Goal: Information Seeking & Learning: Learn about a topic

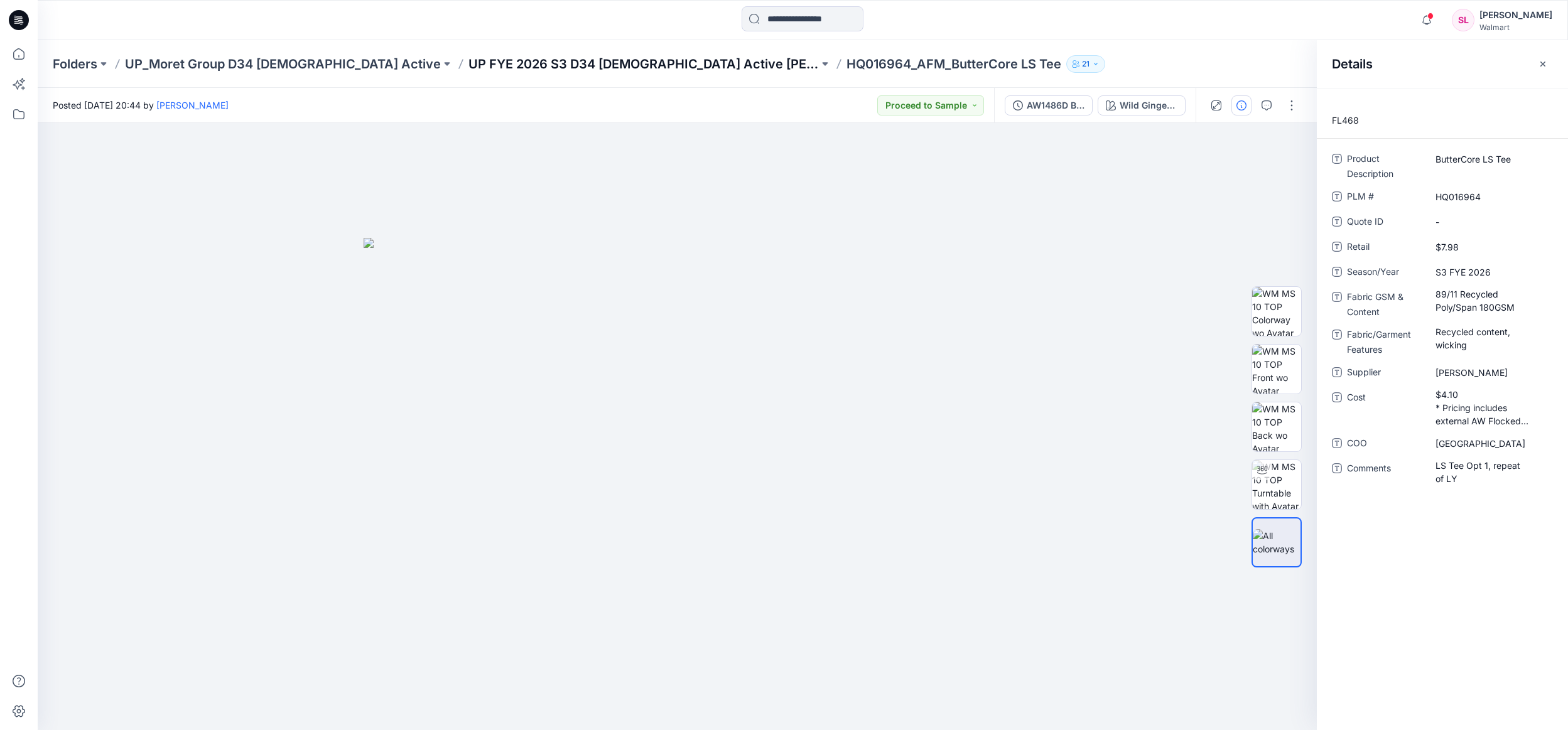
click at [492, 59] on p "UP FYE 2026 S3 D34 Ladies Active Moret Group" at bounding box center [644, 64] width 351 height 18
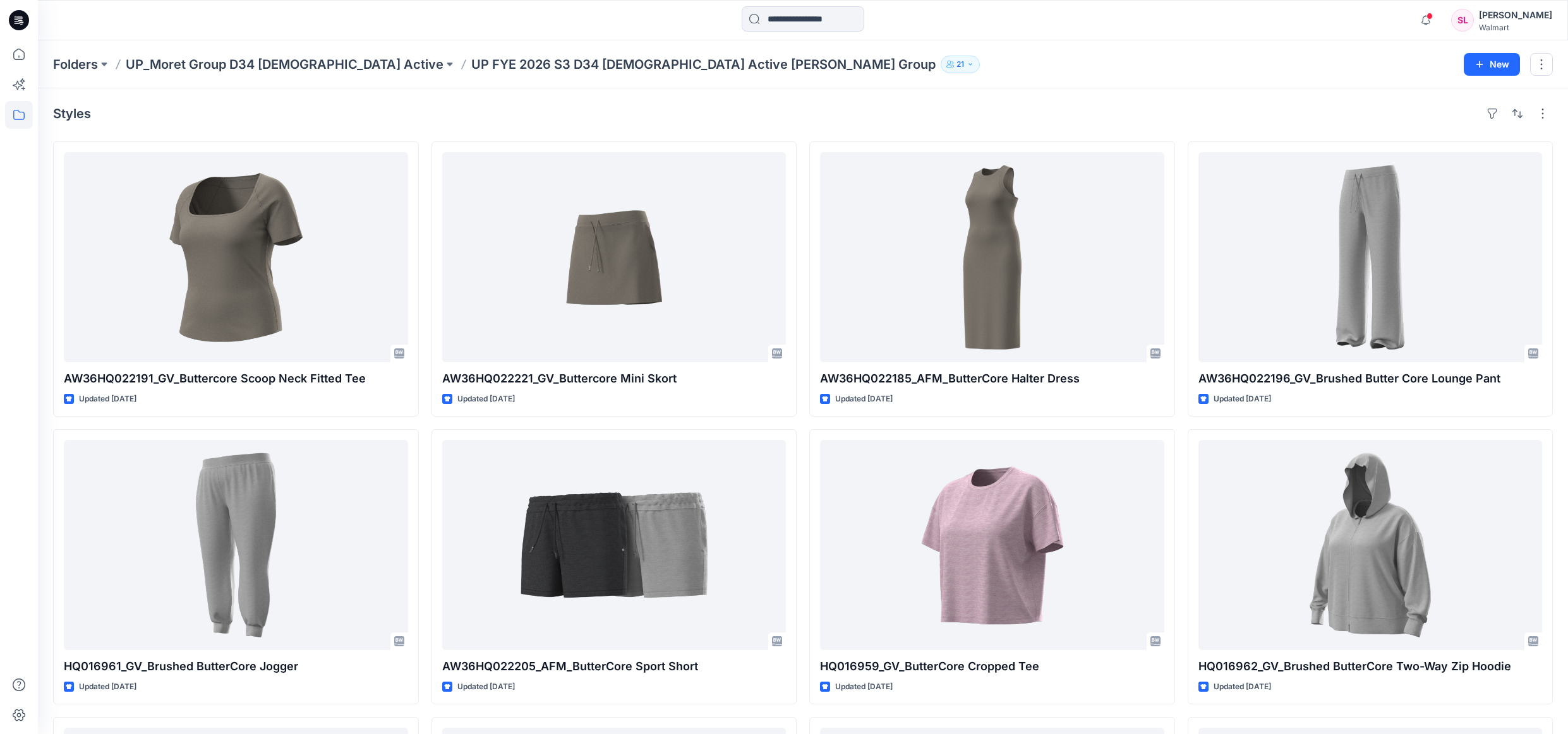
click at [275, 76] on div "Folders UP_Moret Group D34 Ladies Active UP FYE 2026 S3 D34 Ladies Active Moret…" at bounding box center [803, 64] width 1531 height 48
click at [277, 67] on p "UP_Moret Group D34 [DEMOGRAPHIC_DATA] Active" at bounding box center [284, 64] width 318 height 18
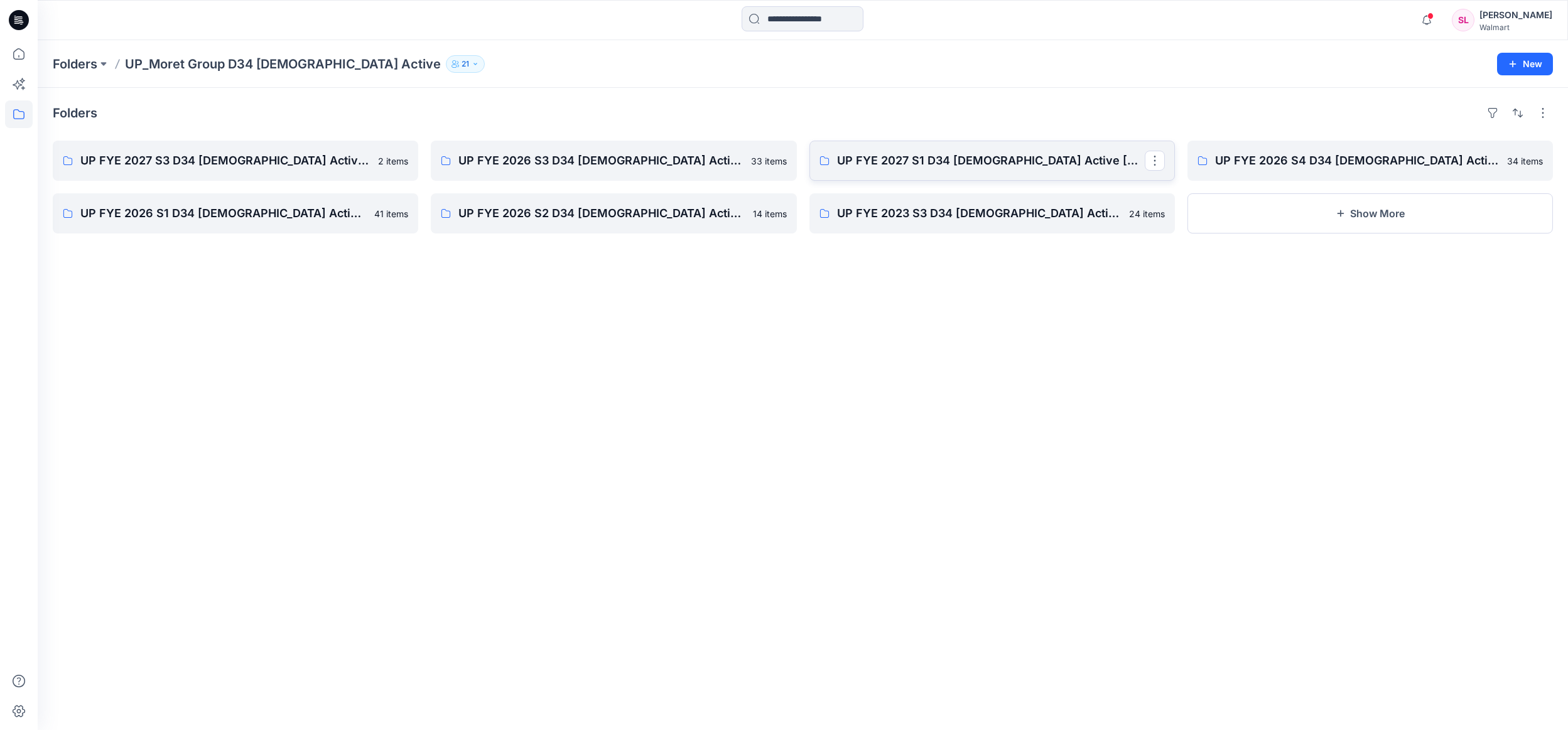
click at [1022, 146] on link "UP FYE 2027 S1 D34 Ladies Active Moret" at bounding box center [993, 160] width 366 height 40
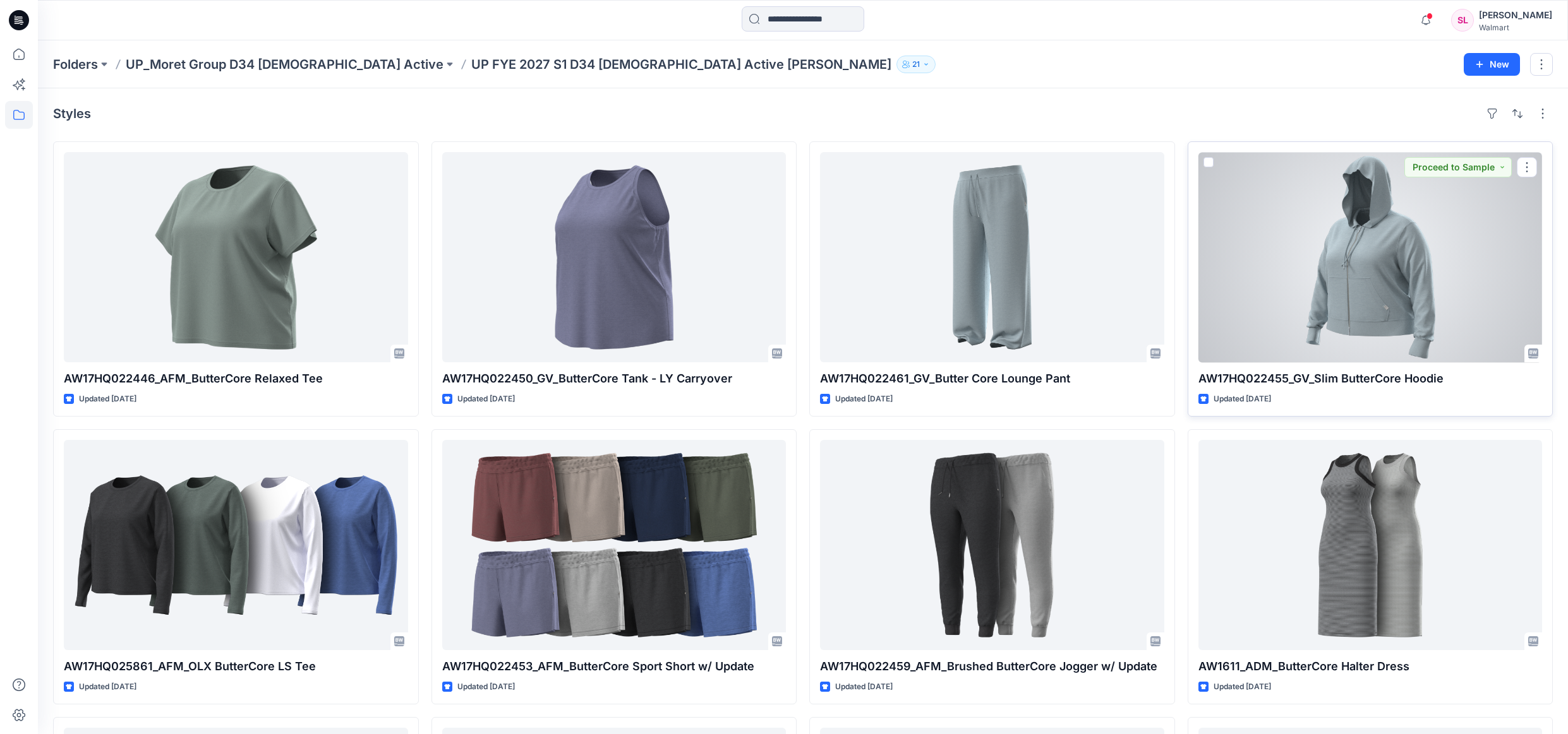
click at [1341, 311] on div at bounding box center [1371, 257] width 344 height 211
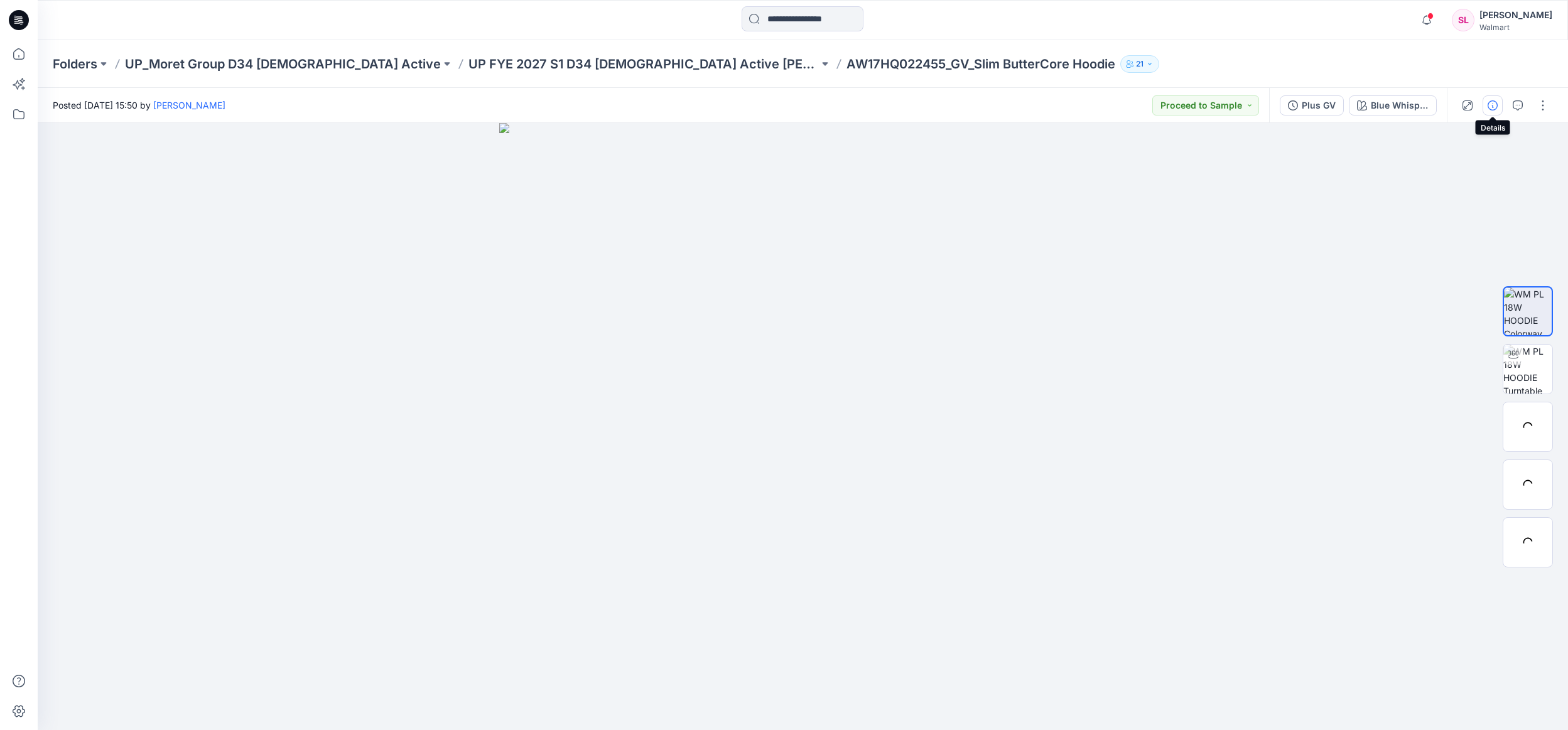
click at [1499, 107] on button "button" at bounding box center [1492, 105] width 20 height 20
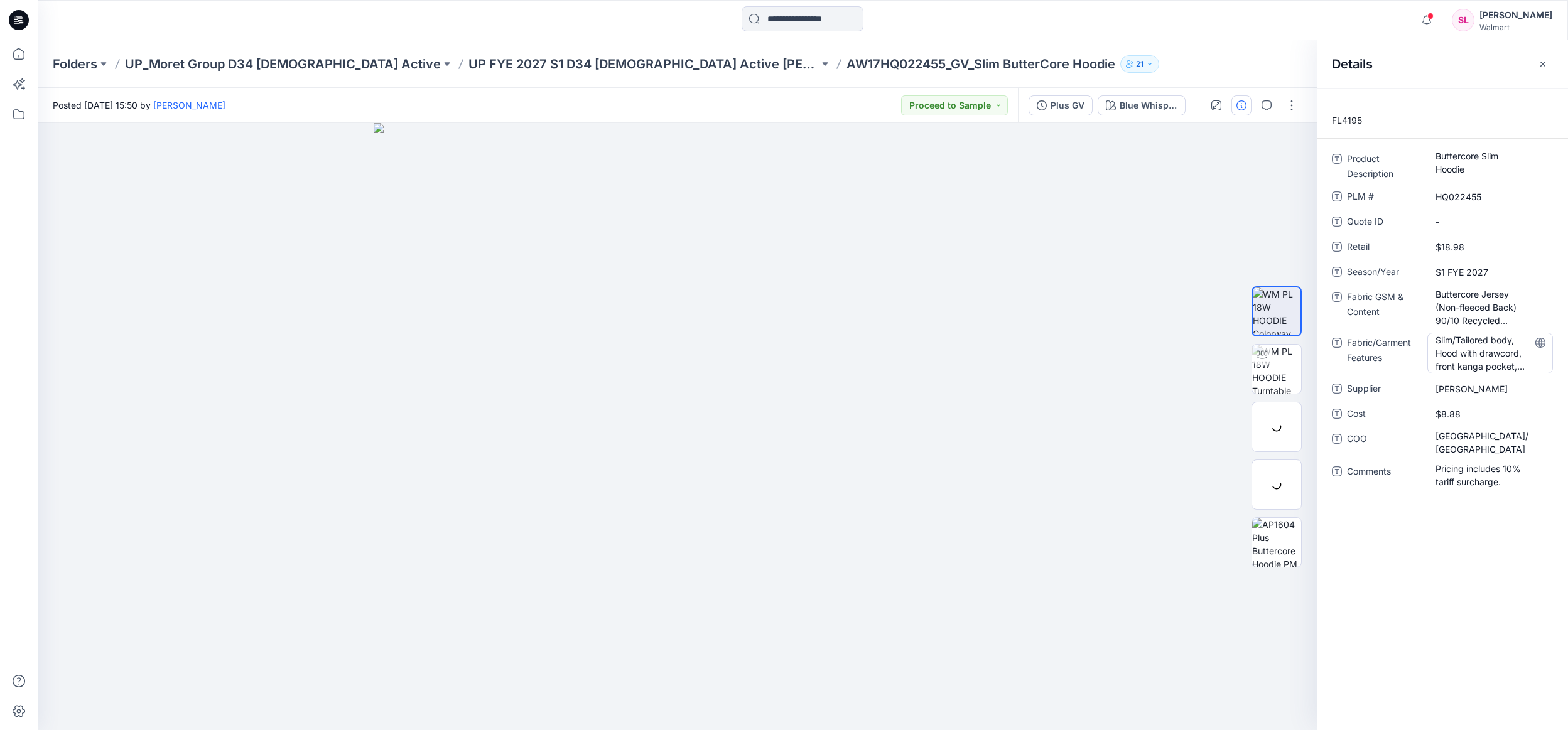
click at [1482, 352] on Features "Slim/Tailored body, Hood with drawcord, front kanga pocket, rib cuffs and hemba…" at bounding box center [1489, 354] width 109 height 40
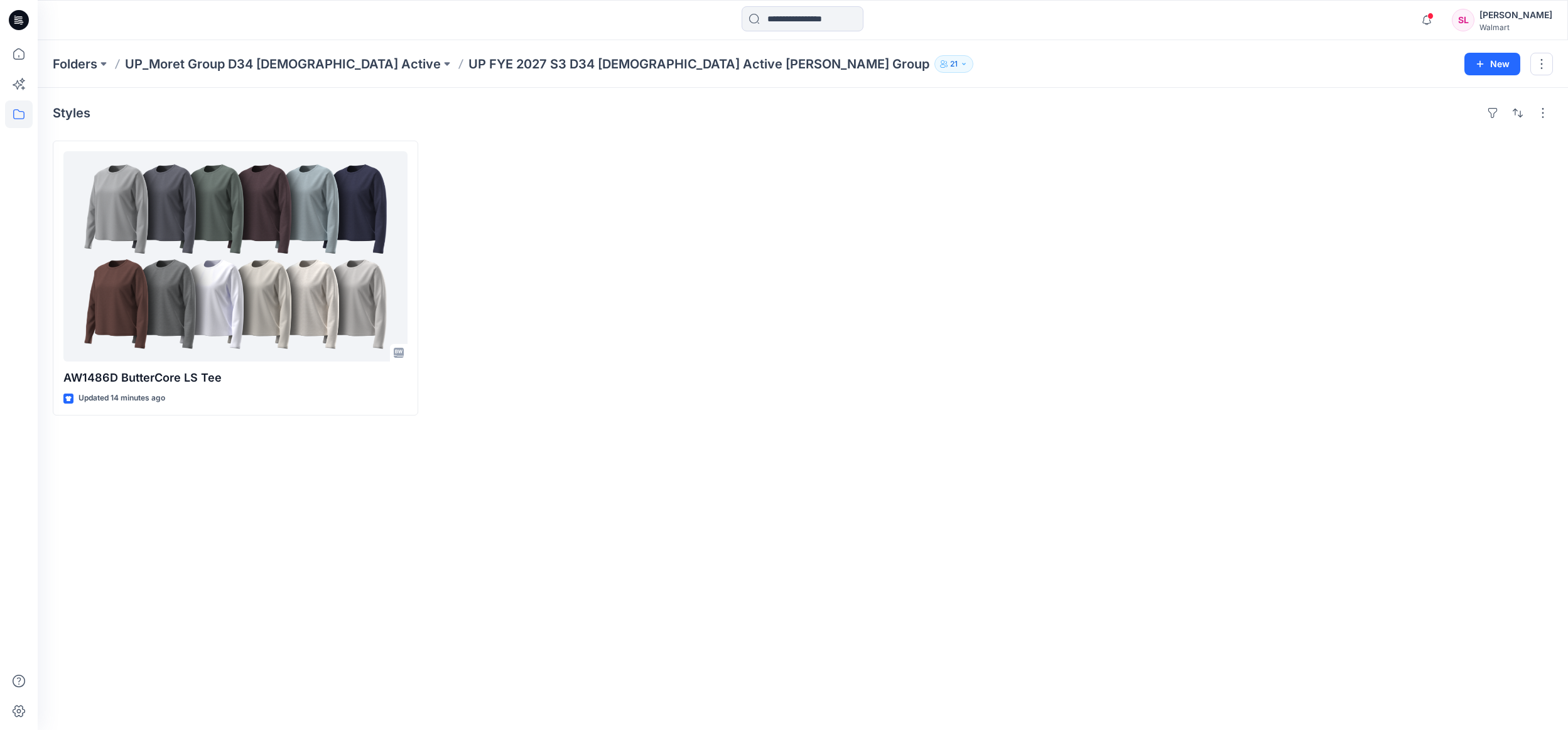
drag, startPoint x: 488, startPoint y: 66, endPoint x: 211, endPoint y: 3, distance: 284.1
click at [488, 66] on p "UP FYE 2027 S3 D34 [DEMOGRAPHIC_DATA] Active [PERSON_NAME] Group" at bounding box center [699, 64] width 461 height 18
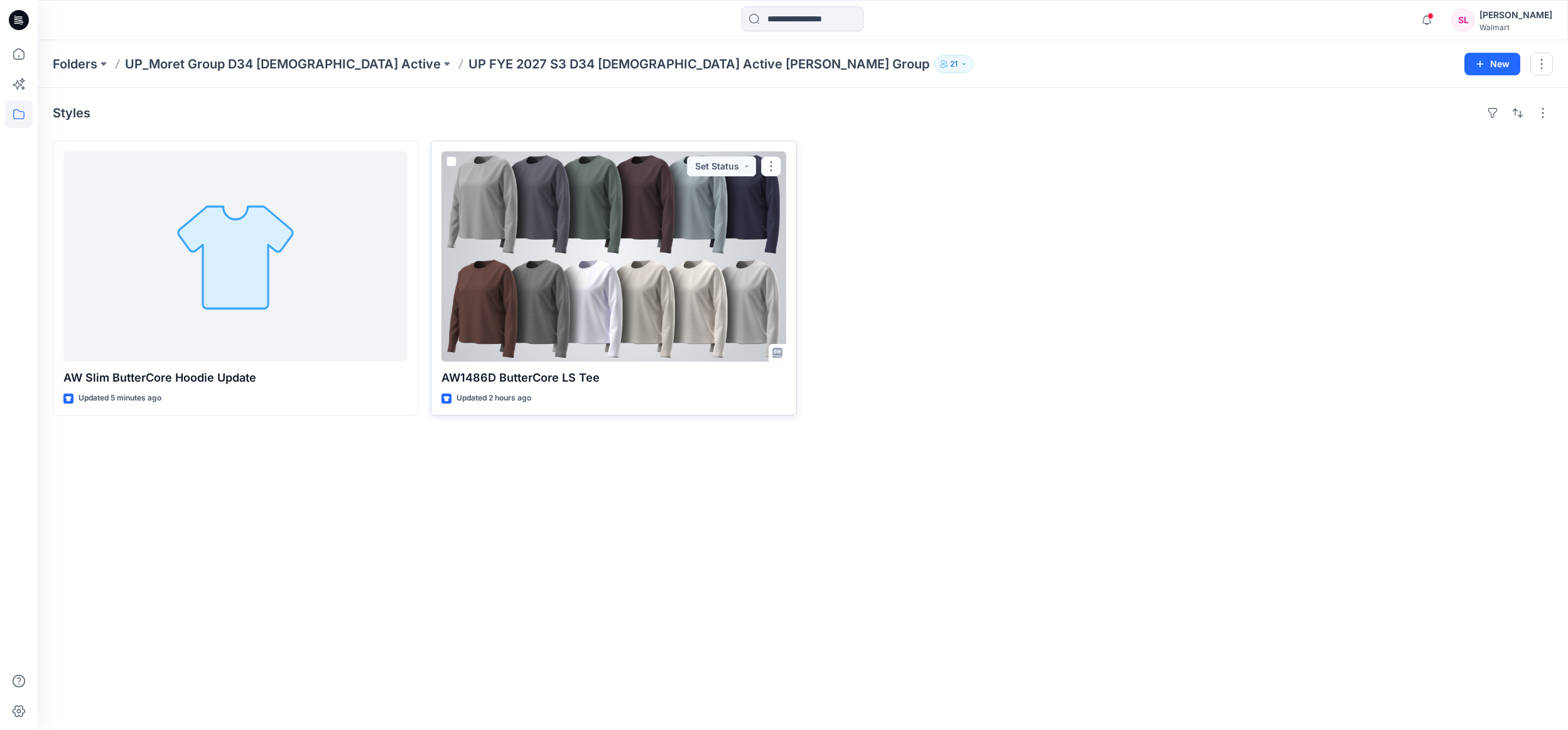
click at [446, 198] on div at bounding box center [613, 257] width 344 height 210
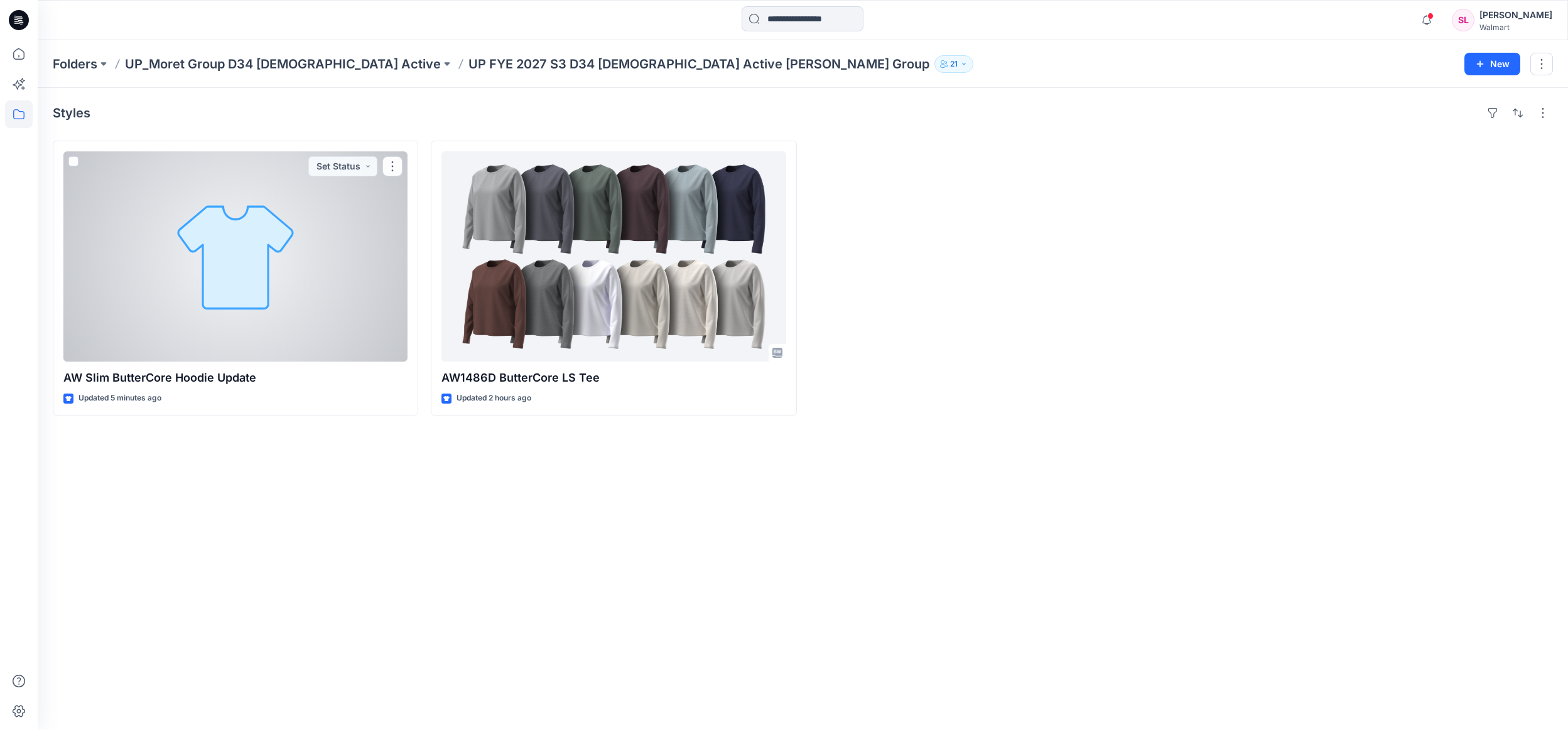
click at [179, 303] on div at bounding box center [235, 257] width 344 height 210
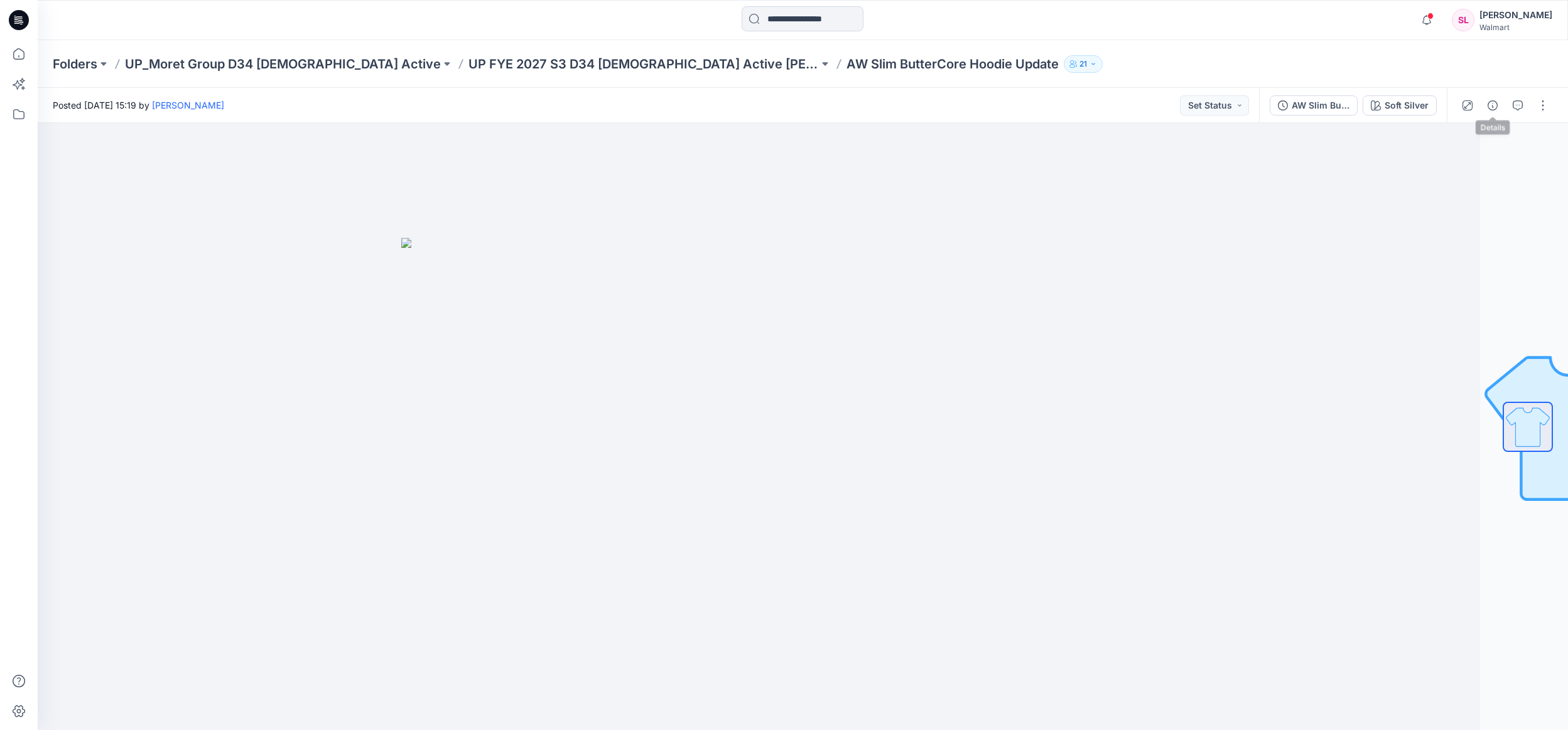
click at [1491, 103] on icon "button" at bounding box center [1492, 105] width 10 height 10
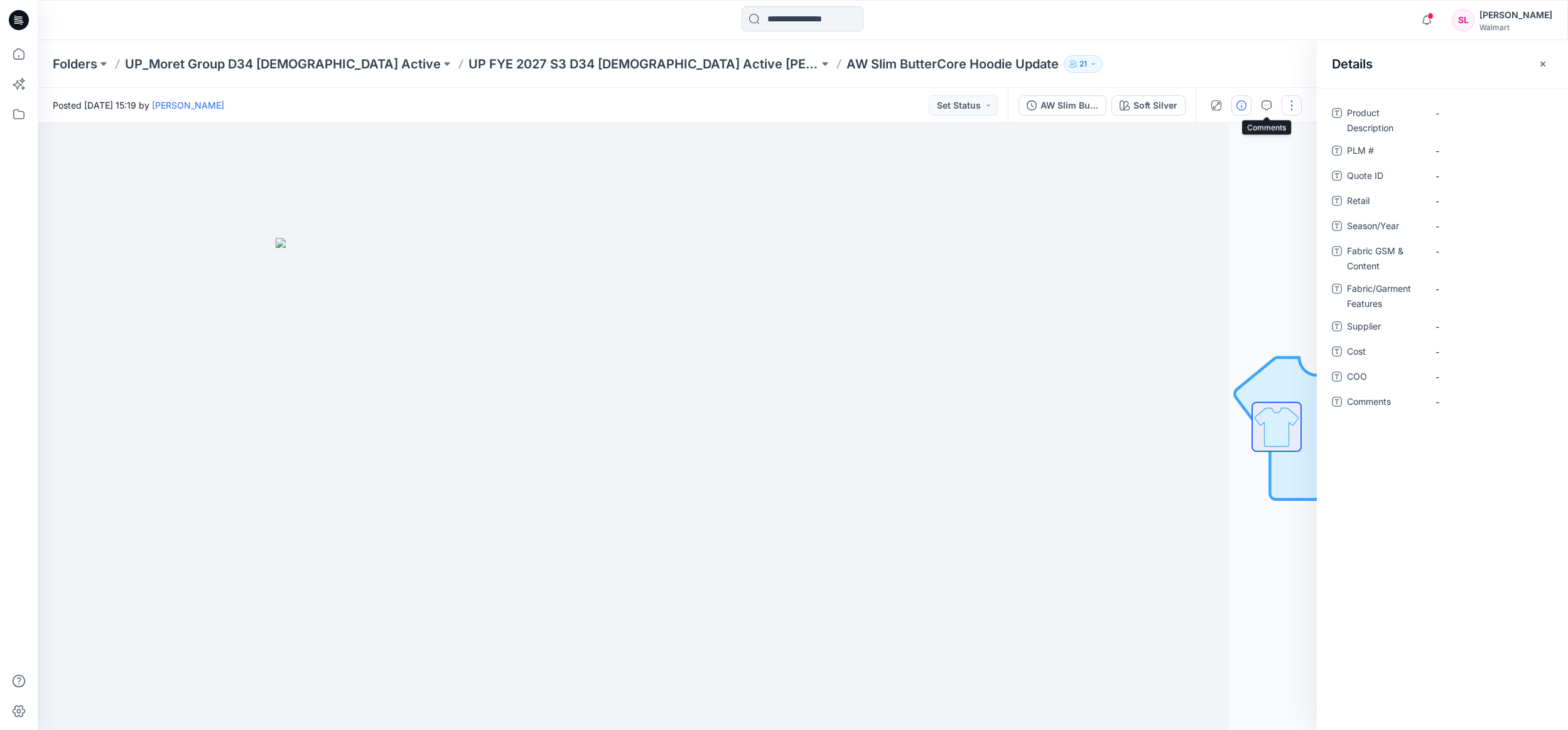
click at [1292, 101] on button "button" at bounding box center [1291, 105] width 20 height 20
click at [1220, 165] on button "Edit" at bounding box center [1239, 170] width 116 height 24
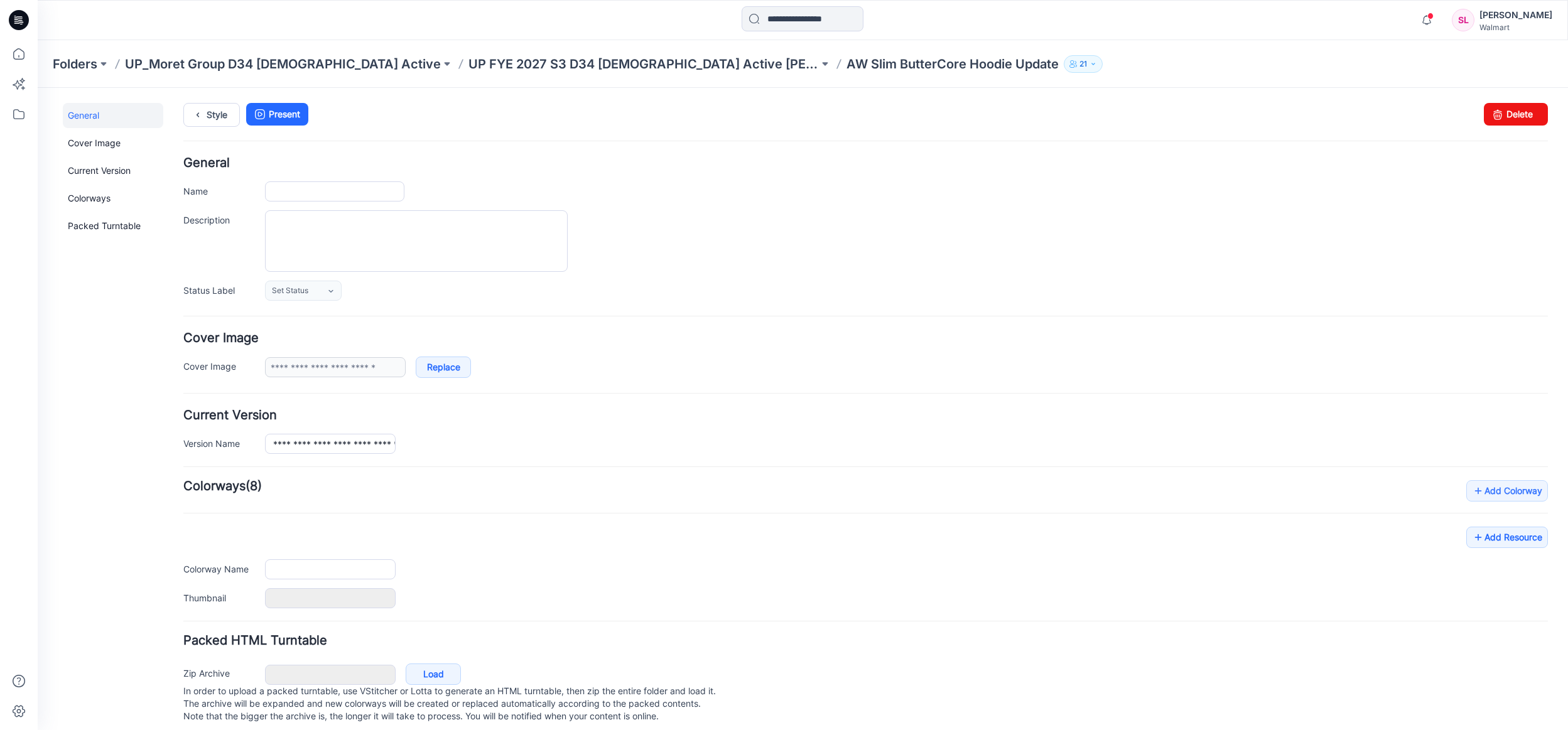
type input "**********"
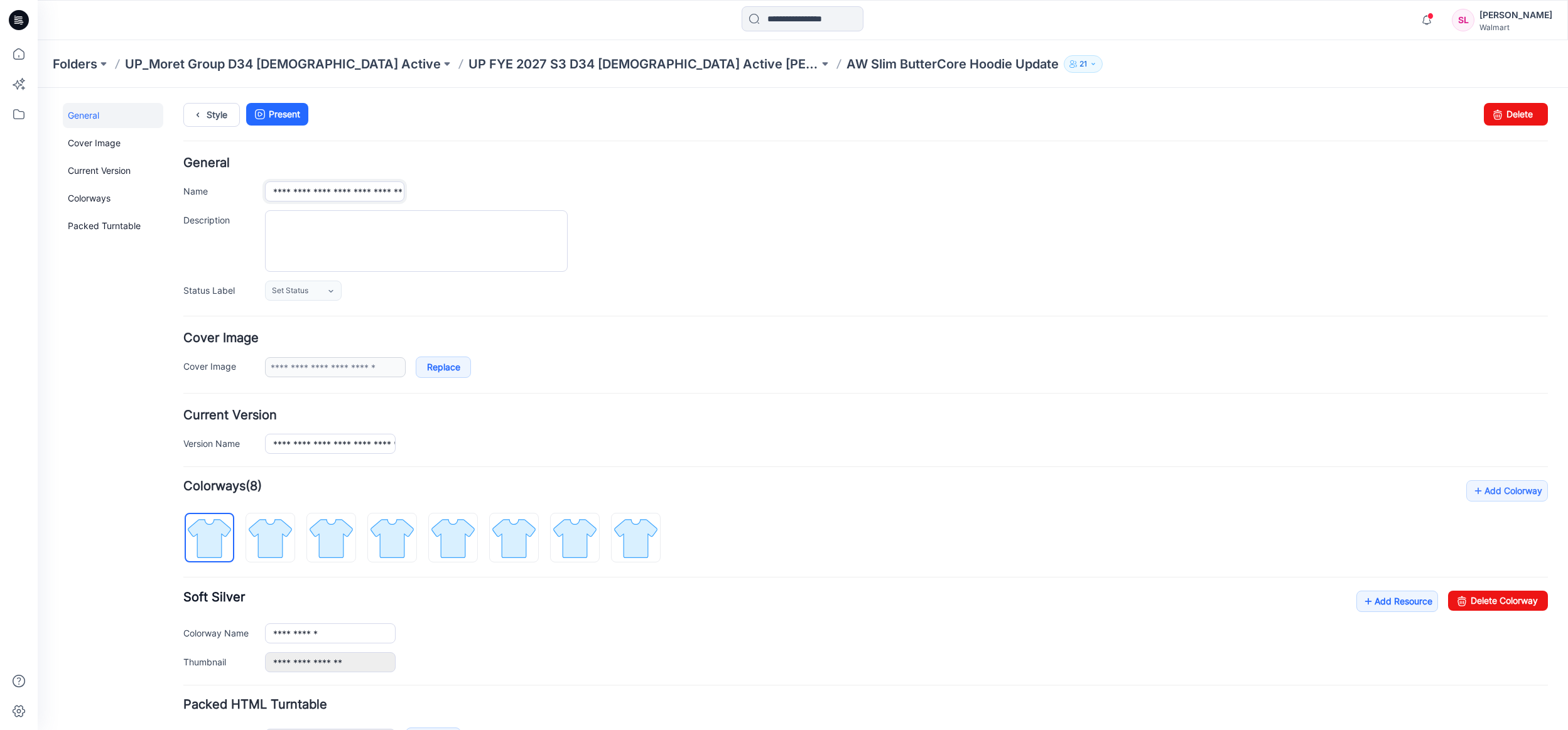
scroll to position [0, 16]
drag, startPoint x: 289, startPoint y: 189, endPoint x: 524, endPoint y: 200, distance: 235.3
click at [405, 200] on input "**********" at bounding box center [335, 191] width 139 height 20
type input "**********"
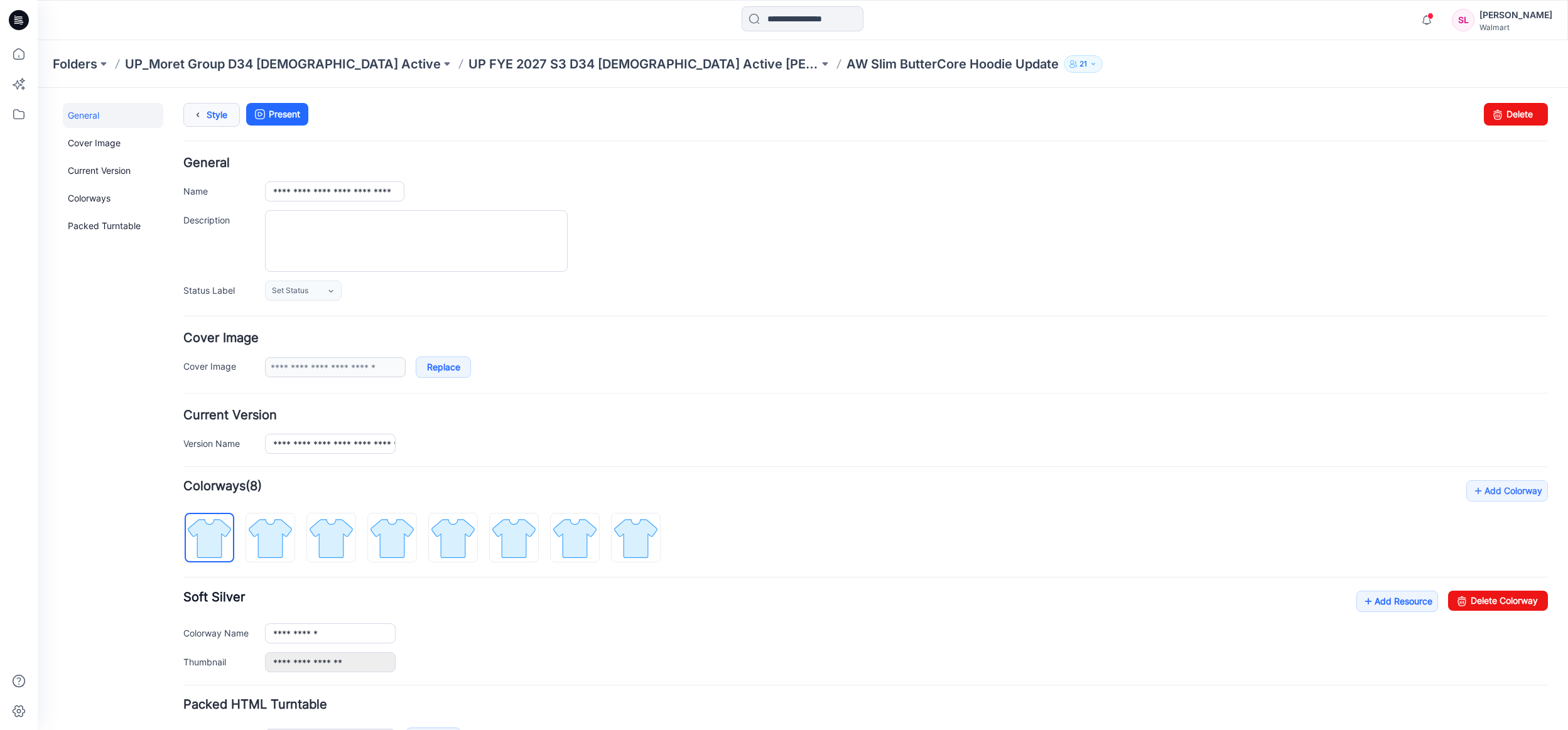
click at [196, 119] on icon at bounding box center [197, 115] width 18 height 23
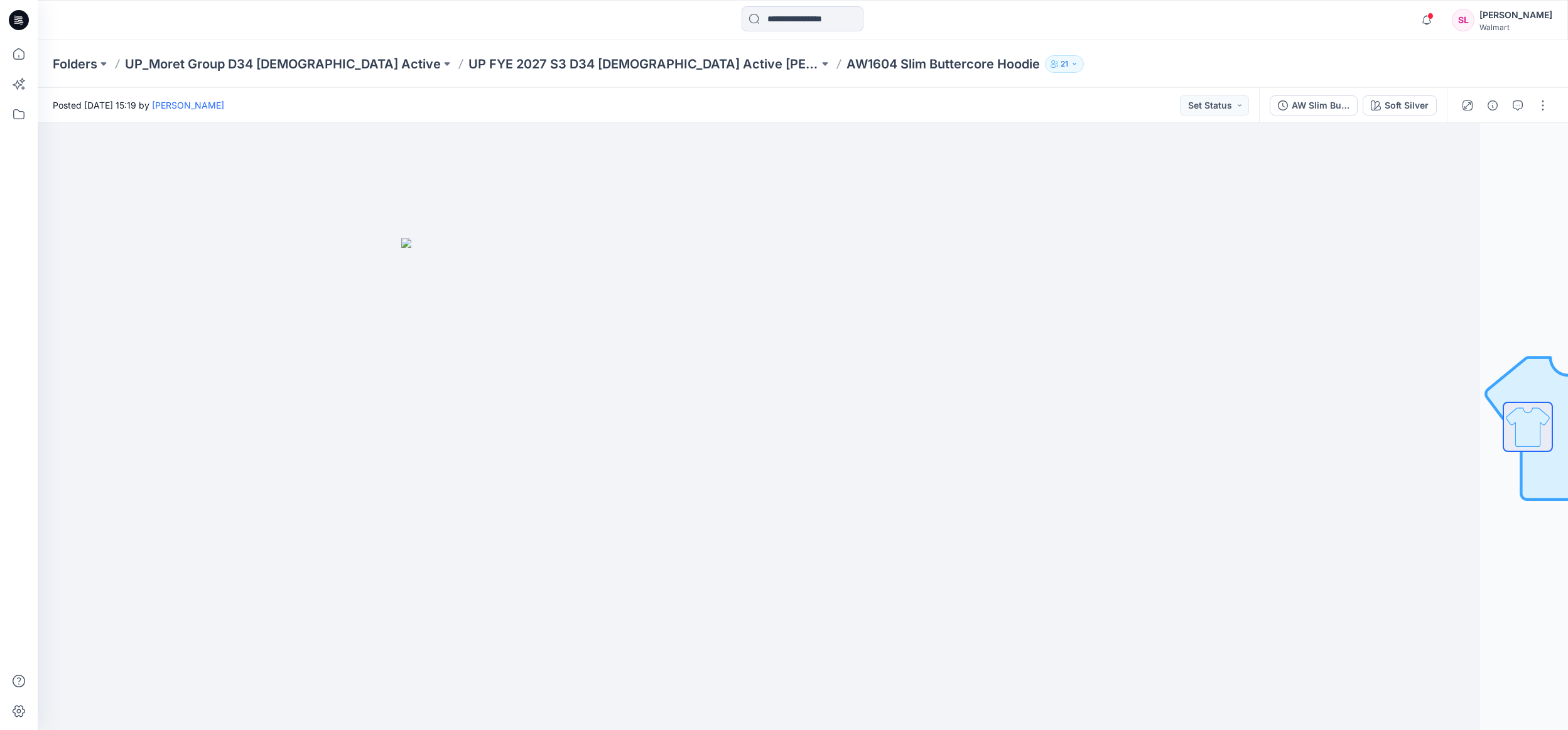
click at [1493, 111] on button "button" at bounding box center [1492, 105] width 20 height 20
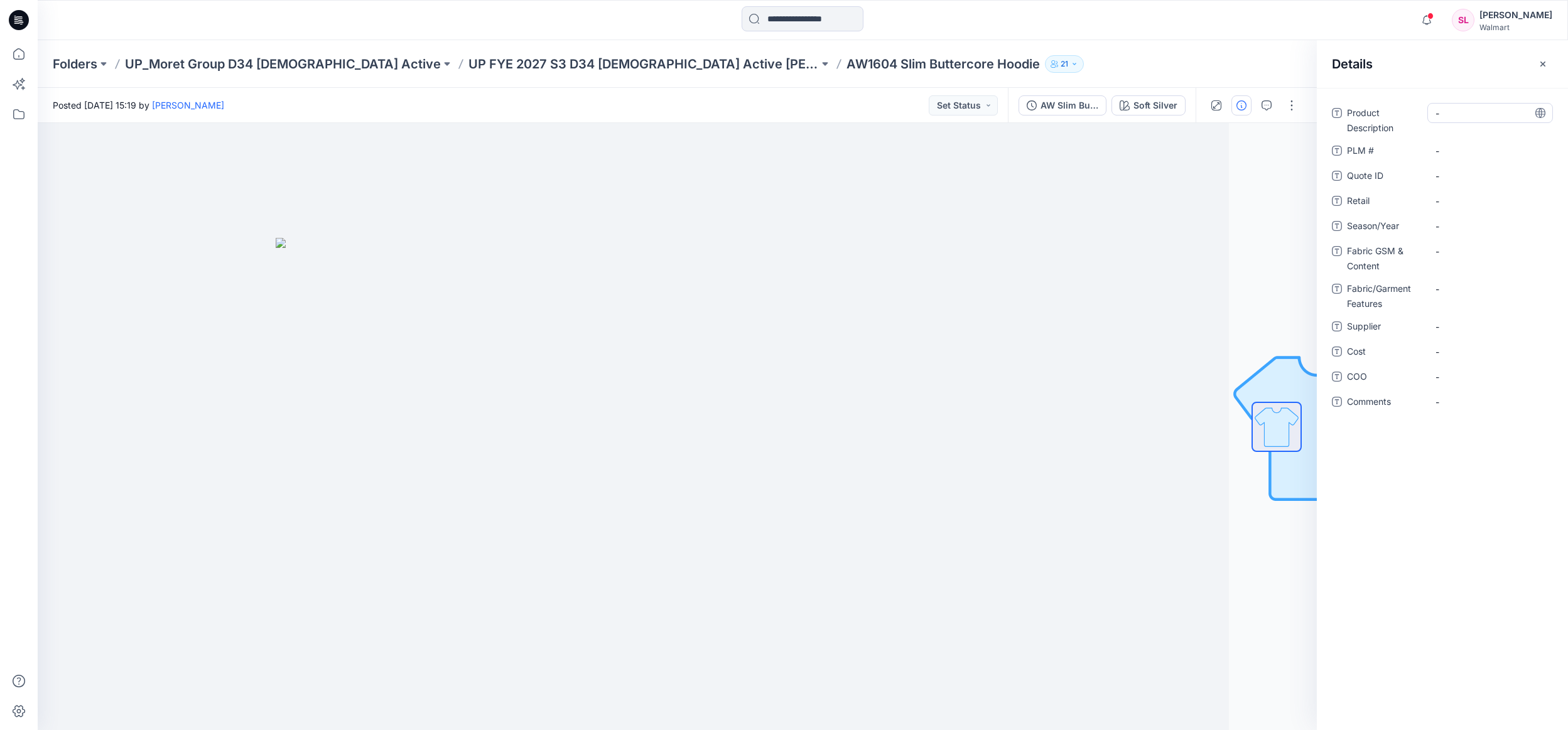
click at [1462, 110] on Description "-" at bounding box center [1489, 114] width 109 height 13
type textarea "**********"
click at [1456, 226] on span "-" at bounding box center [1489, 227] width 109 height 13
type textarea "**********"
click at [1439, 249] on Content "-" at bounding box center [1489, 251] width 109 height 13
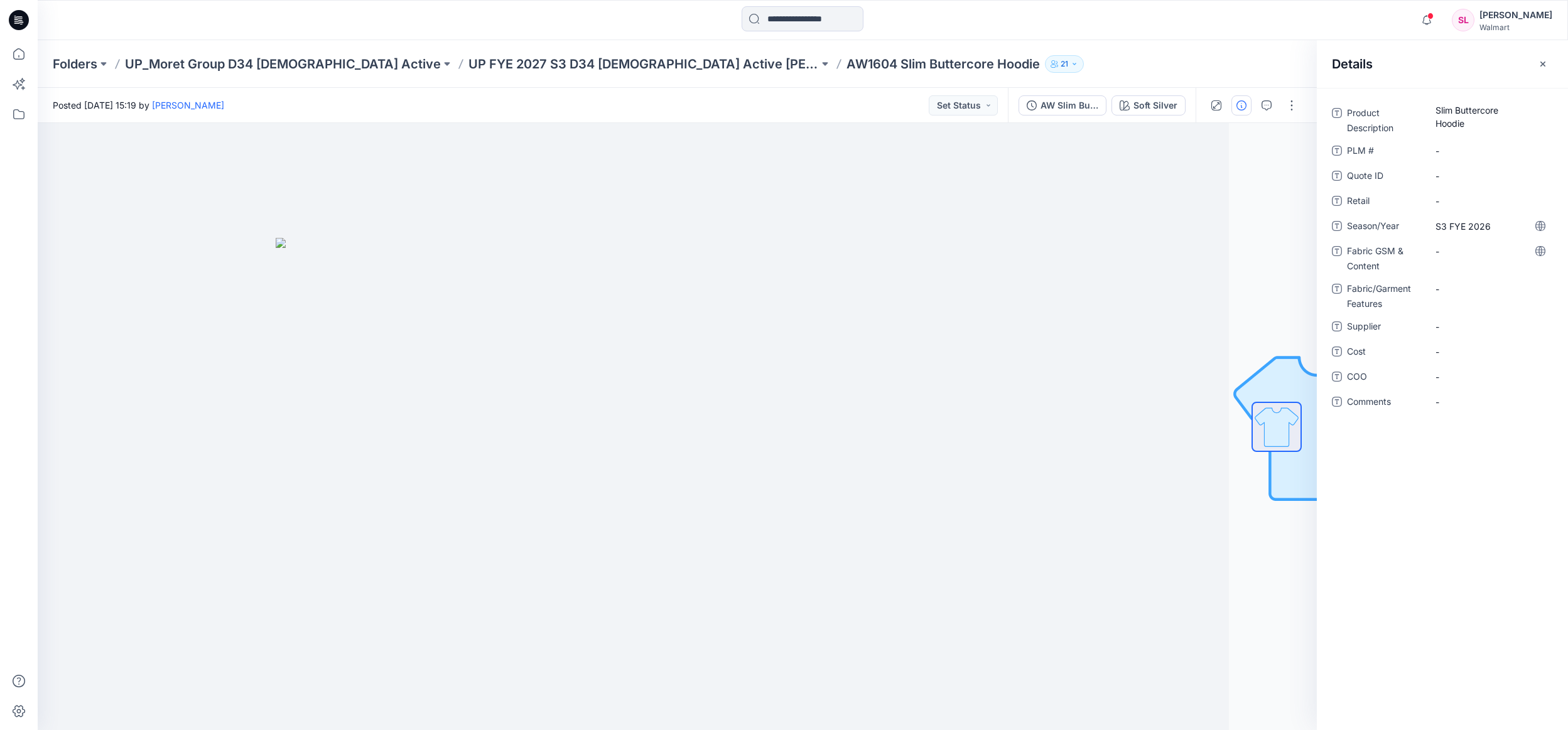
click at [1456, 241] on div "Product Description Slim Buttercore Hoodie PLM # - Quote ID - Retail - Season/Y…" at bounding box center [1442, 265] width 221 height 324
click at [1471, 254] on Content "-" at bounding box center [1489, 251] width 109 height 13
type textarea "**********"
click at [1547, 368] on div "Product Description Slim Buttercore Hoodie PLM # - Quote ID - Retail - Season/Y…" at bounding box center [1442, 276] width 221 height 345
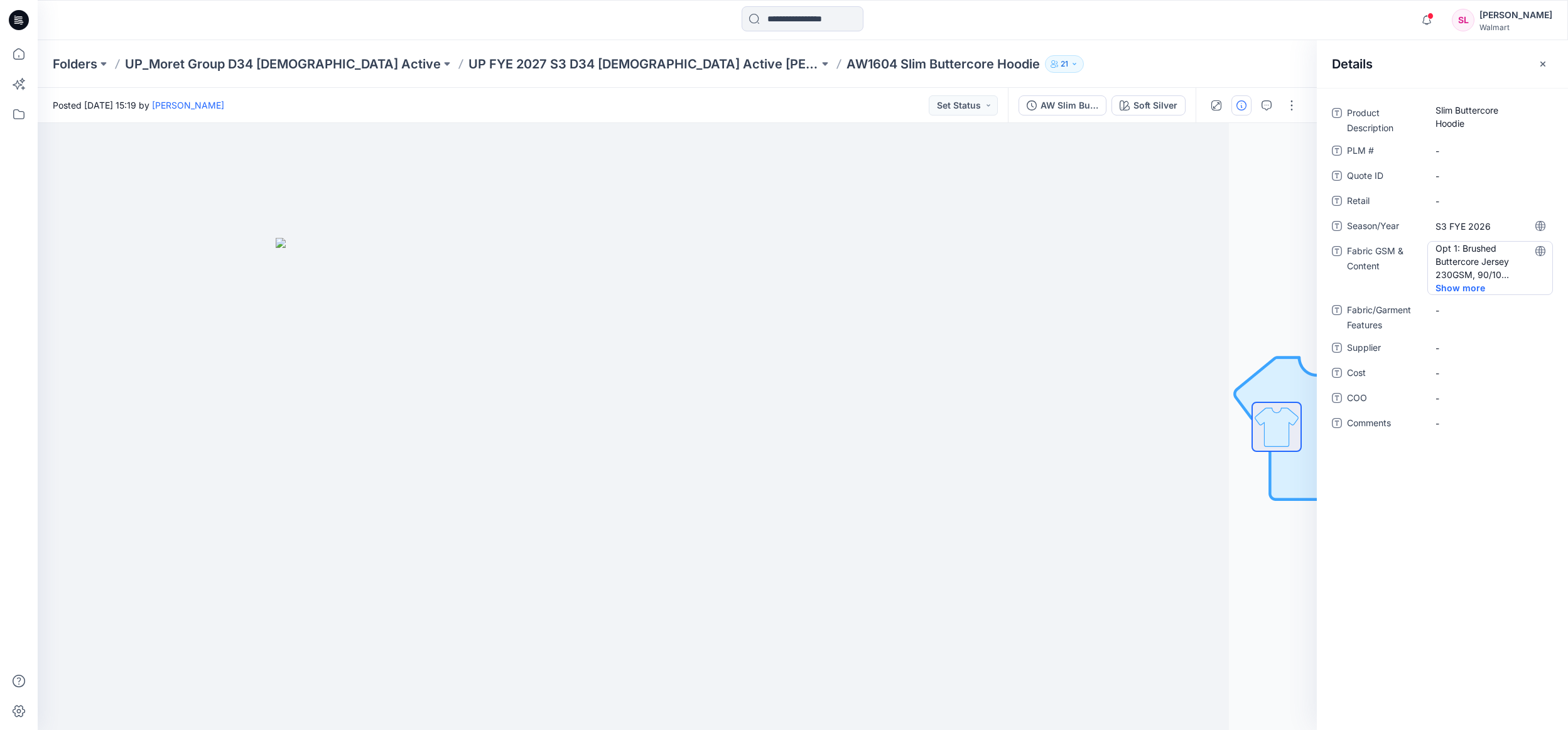
click at [1471, 288] on span "Show more" at bounding box center [1468, 288] width 66 height 13
click at [1456, 378] on Features "-" at bounding box center [1489, 376] width 109 height 13
click at [1455, 380] on Features "-" at bounding box center [1489, 376] width 109 height 13
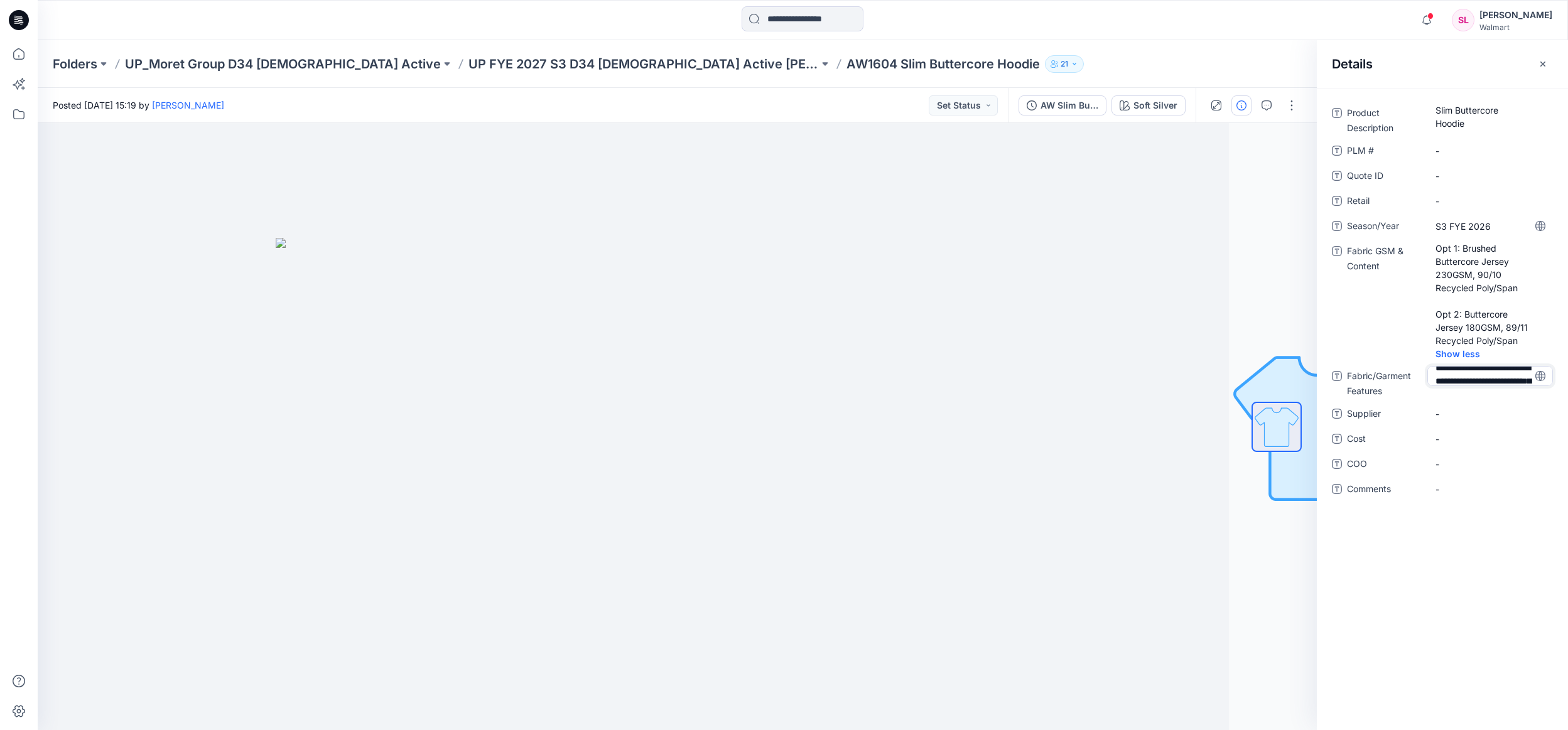
scroll to position [7, 0]
click at [1539, 377] on icon at bounding box center [1541, 376] width 10 height 10
click at [1486, 381] on Features "Slim/Tailored body, Hood with drawcord, front kanga pocket, rib cuffs and hemba…" at bounding box center [1489, 387] width 109 height 40
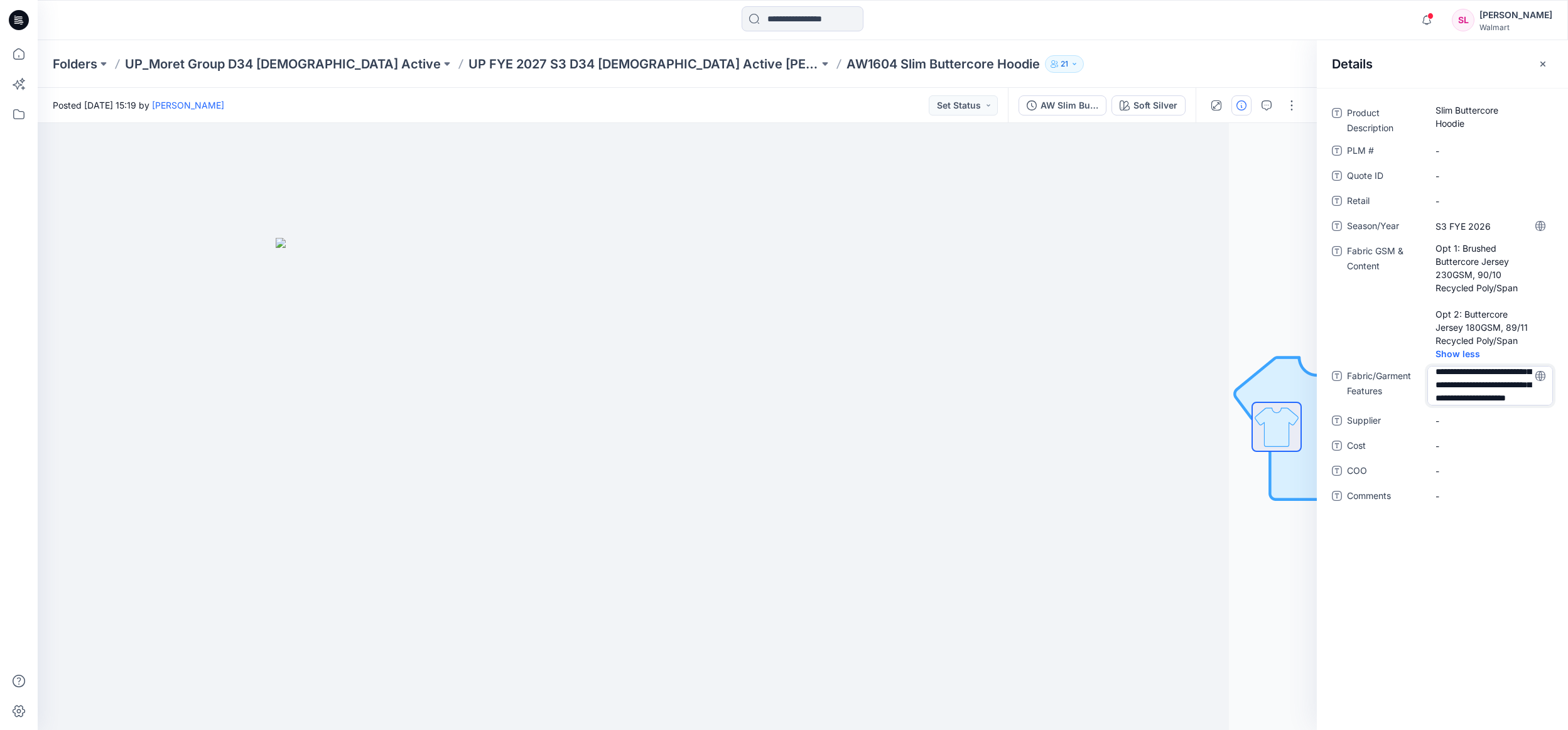
type textarea "**********"
click at [1452, 434] on span "-" at bounding box center [1489, 435] width 109 height 13
type textarea "*****"
click at [1443, 488] on span "-" at bounding box center [1489, 485] width 109 height 13
type textarea "********"
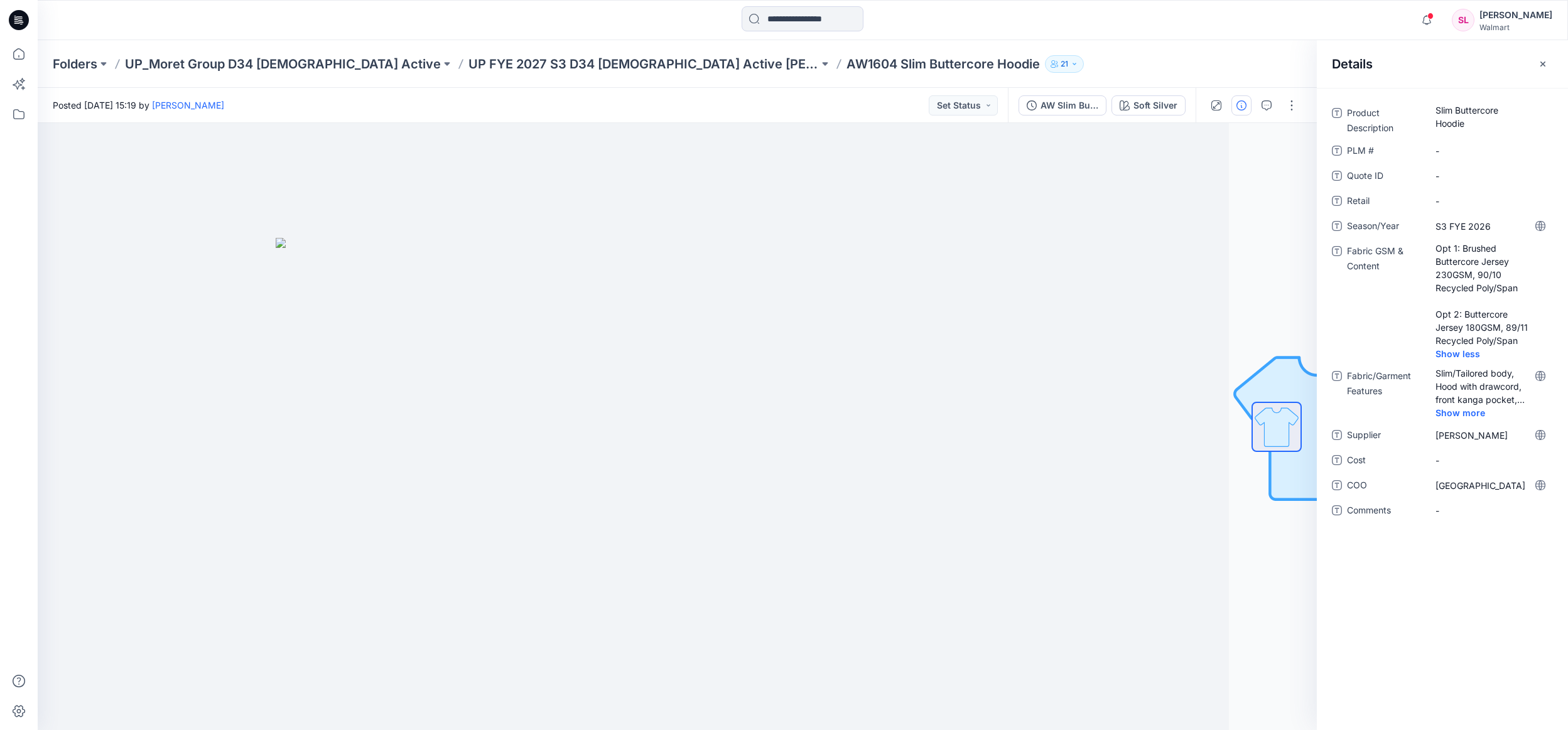
drag, startPoint x: 1451, startPoint y: 581, endPoint x: 1447, endPoint y: 557, distance: 24.3
click at [1451, 581] on div "Product Description Slim Buttercore Hoodie PLM # - Quote ID - Retail - Season/Y…" at bounding box center [1442, 410] width 251 height 643
click at [598, 65] on p "UP FYE 2027 S3 D34 [DEMOGRAPHIC_DATA] Active [PERSON_NAME] Group" at bounding box center [644, 64] width 351 height 18
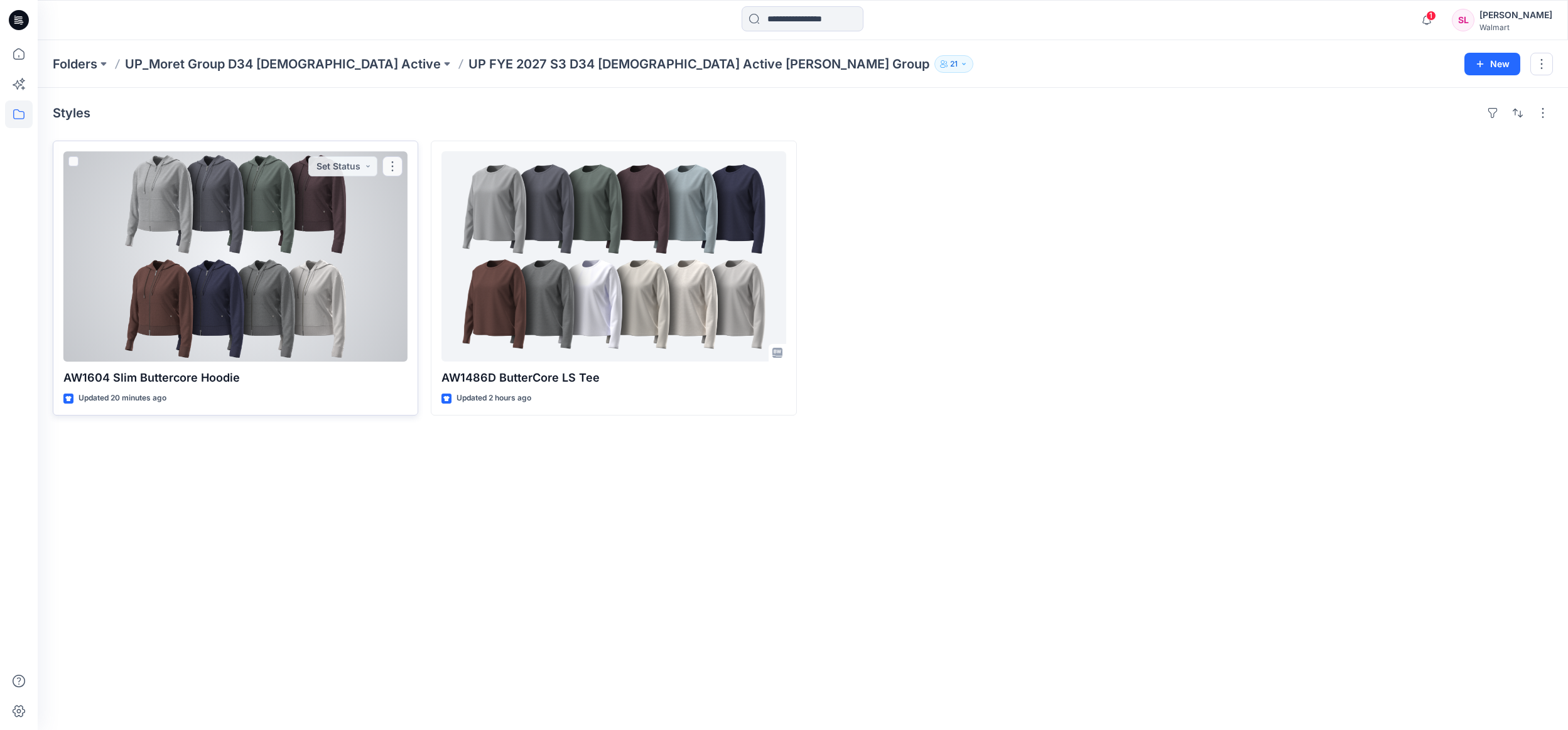
click at [105, 256] on div at bounding box center [235, 257] width 344 height 210
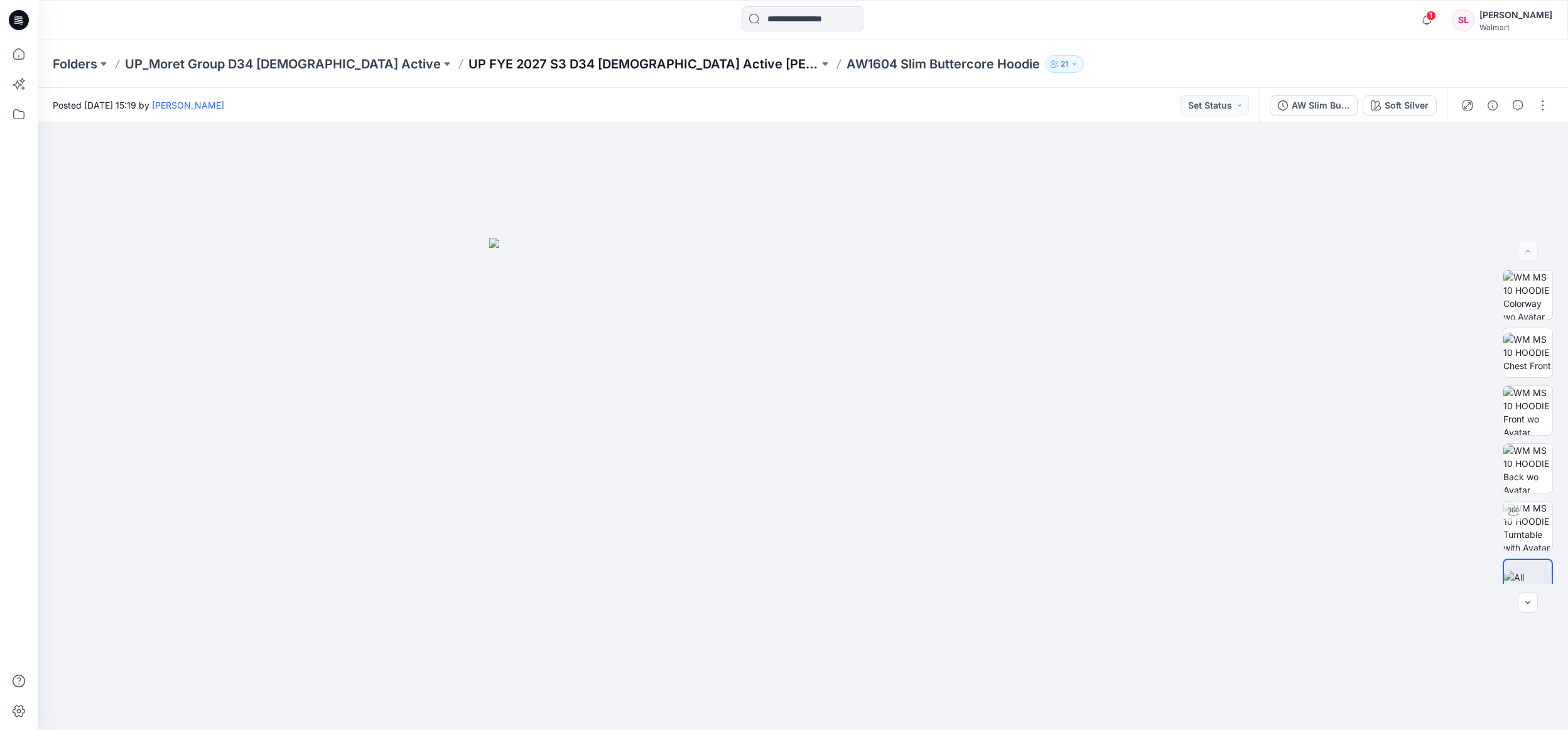
click at [602, 64] on p "UP FYE 2027 S3 D34 [DEMOGRAPHIC_DATA] Active [PERSON_NAME] Group" at bounding box center [644, 64] width 351 height 18
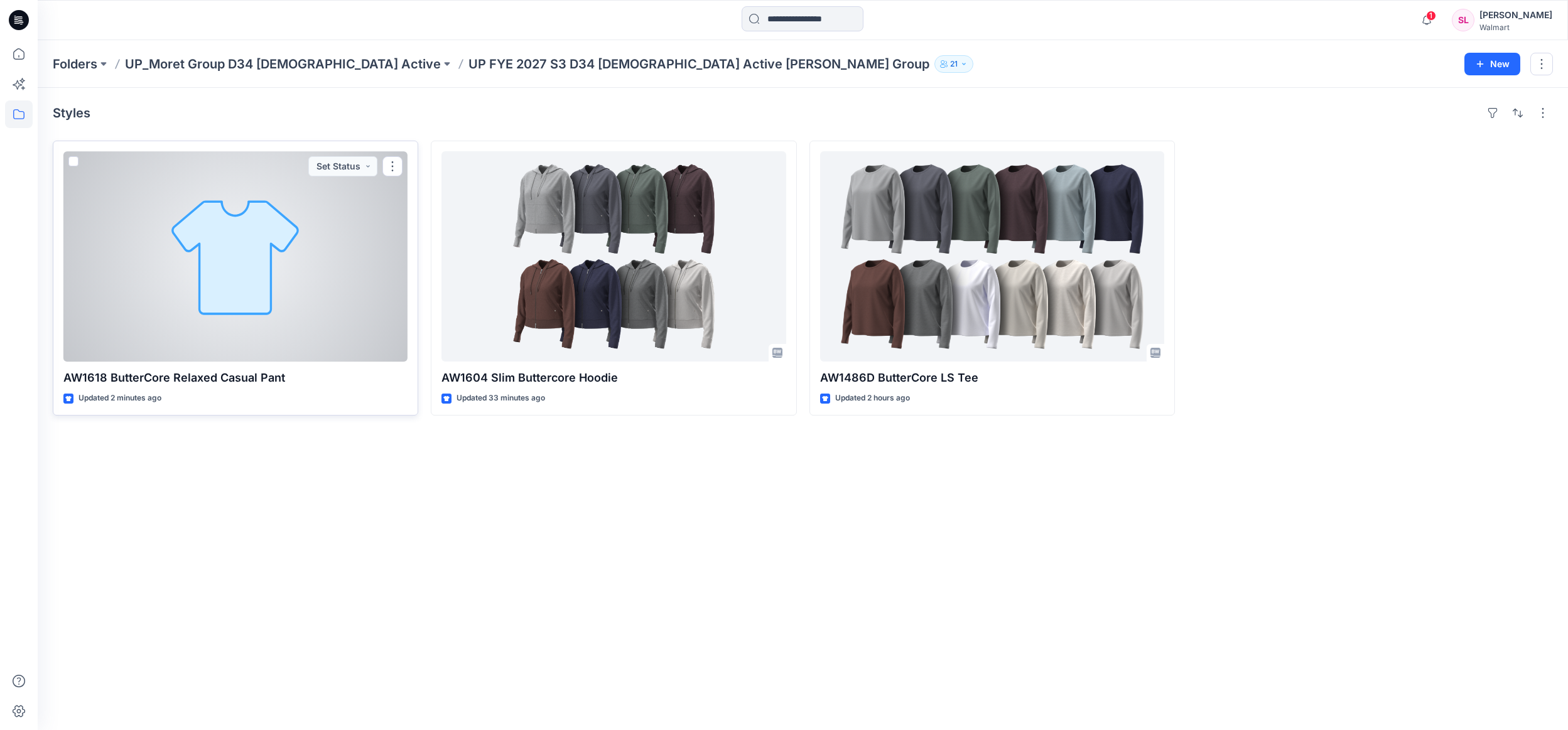
click at [220, 301] on div at bounding box center [235, 257] width 344 height 210
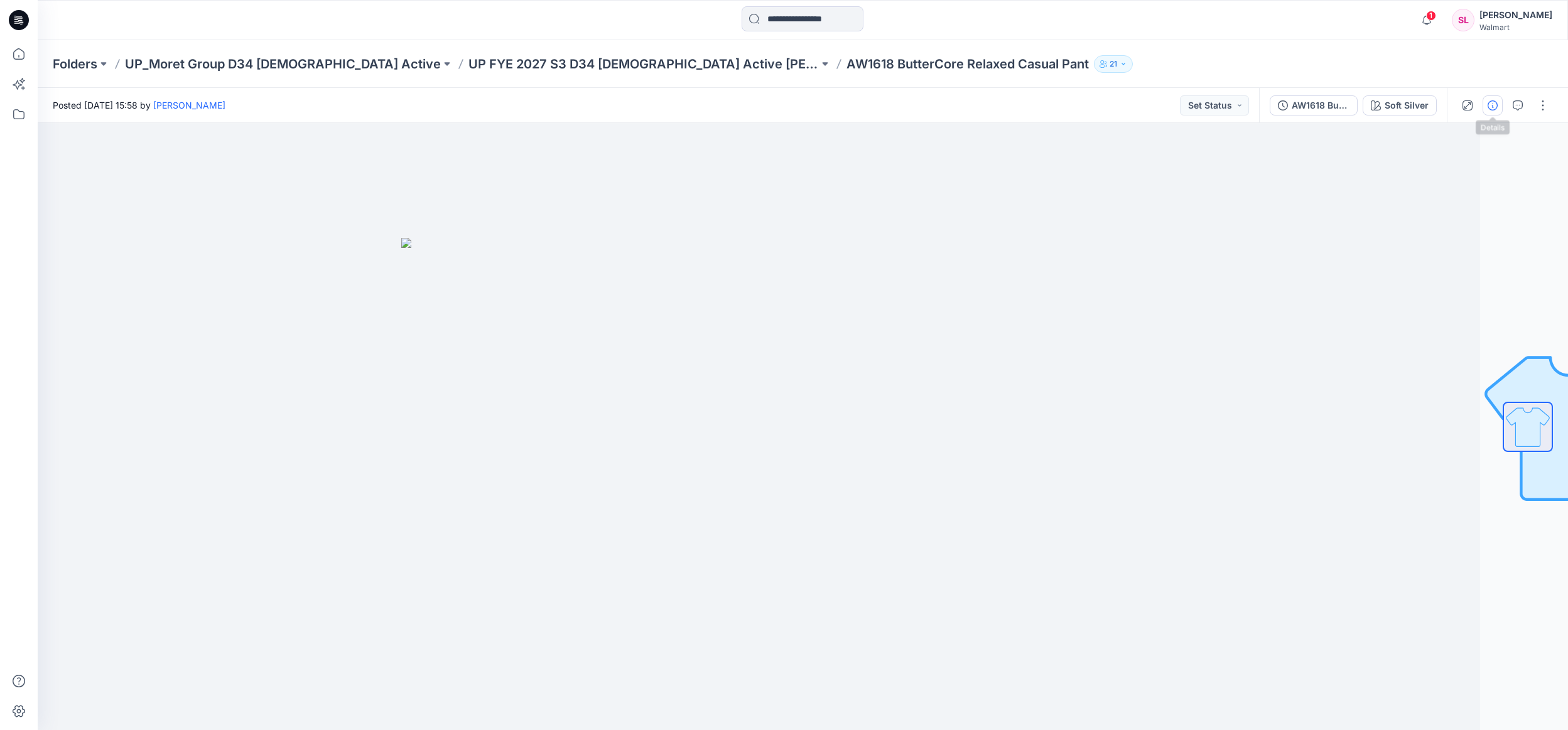
click at [1489, 106] on icon "button" at bounding box center [1492, 105] width 10 height 10
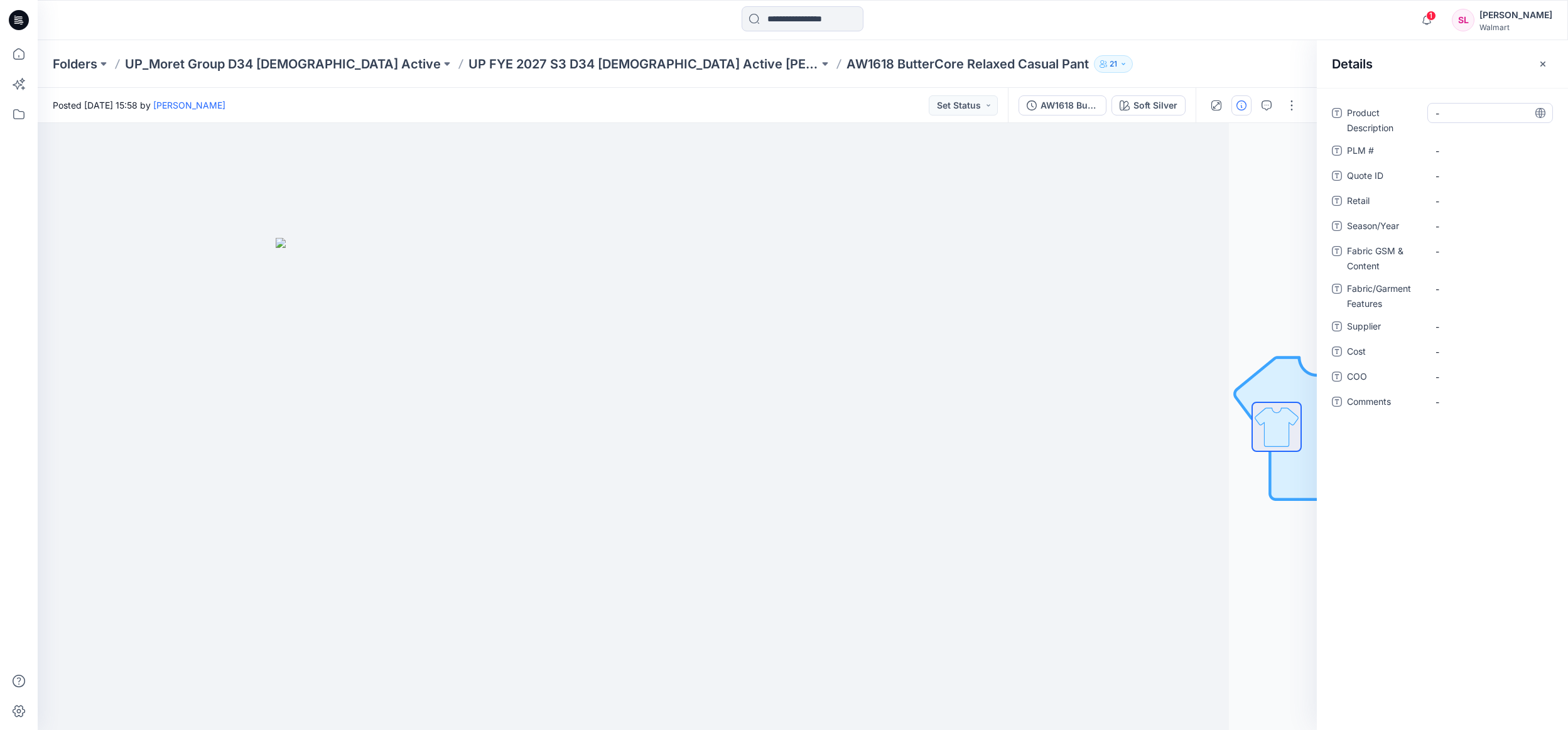
click at [1454, 119] on Description "-" at bounding box center [1489, 114] width 109 height 13
type textarea "**********"
click at [1473, 121] on Description "Buttercore Relaxed Pant" at bounding box center [1489, 117] width 109 height 27
drag, startPoint x: 1484, startPoint y: 113, endPoint x: 1559, endPoint y: 81, distance: 81.5
click at [1516, 113] on textarea "**********" at bounding box center [1490, 117] width 125 height 27
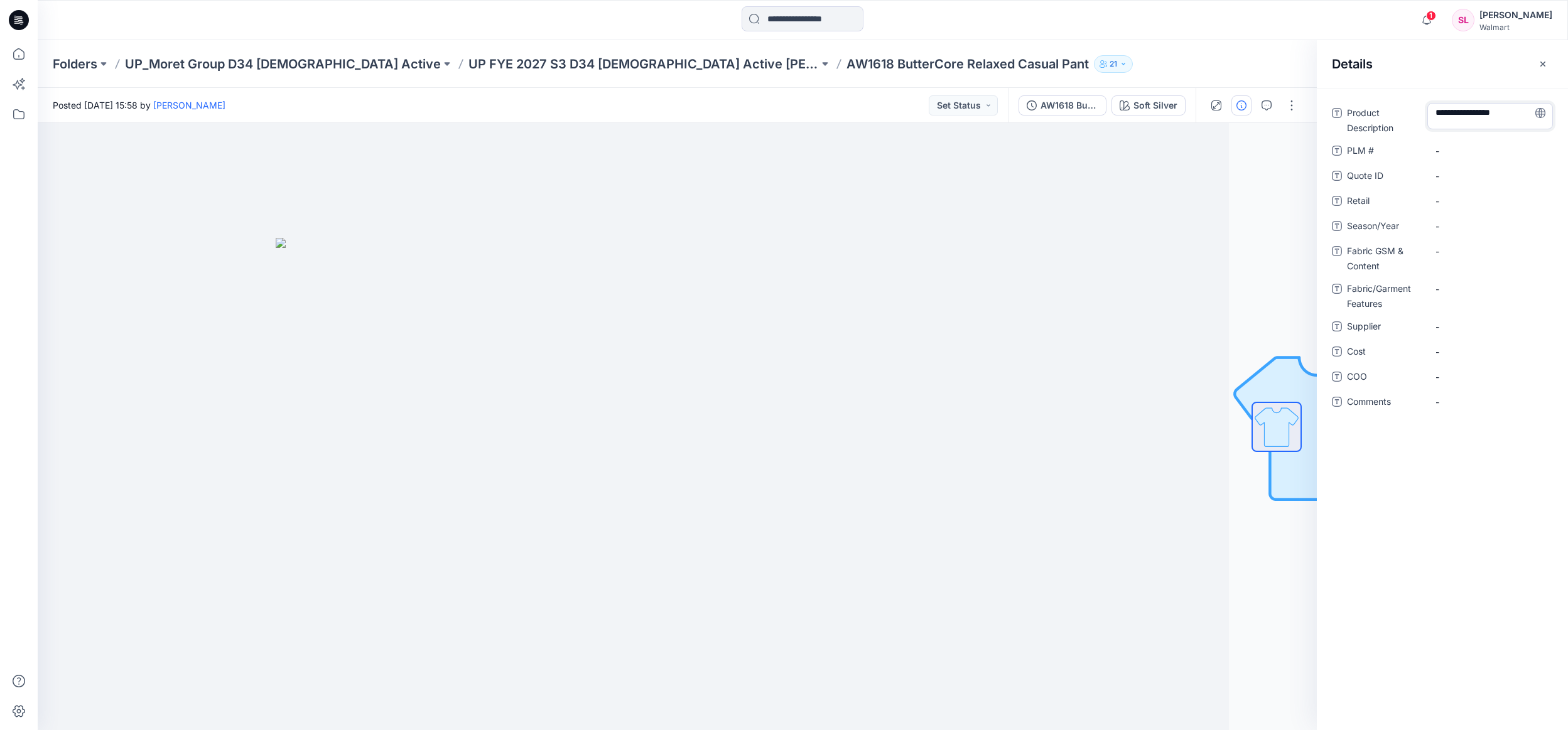
type textarea "**********"
drag, startPoint x: 1451, startPoint y: 206, endPoint x: 1559, endPoint y: 157, distance: 118.6
click at [1452, 206] on span "-" at bounding box center [1489, 201] width 109 height 13
click at [1499, 217] on div "-" at bounding box center [1490, 226] width 125 height 20
type textarea "**********"
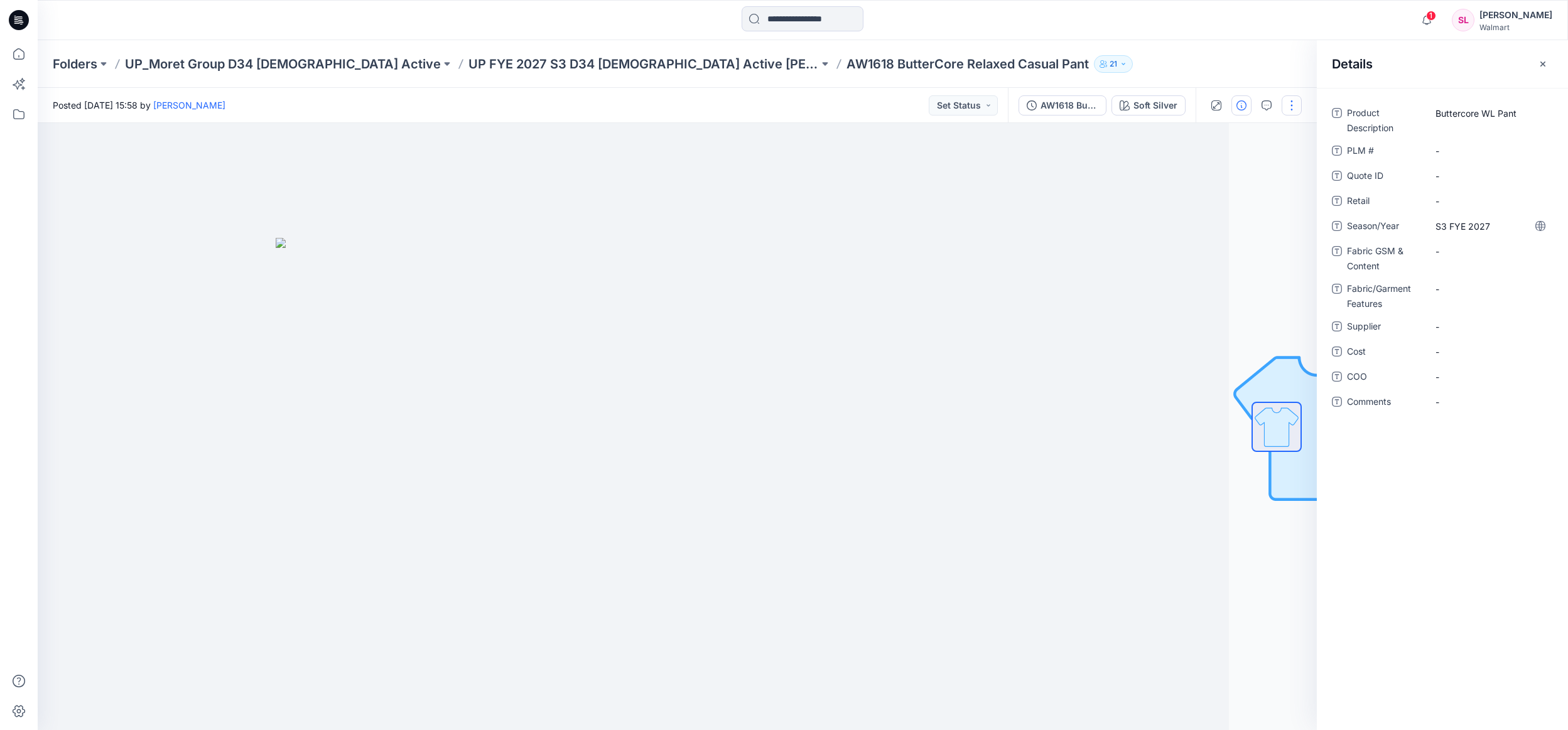
click at [1292, 102] on button "button" at bounding box center [1291, 105] width 20 height 20
click at [1249, 166] on button "Edit" at bounding box center [1239, 170] width 116 height 24
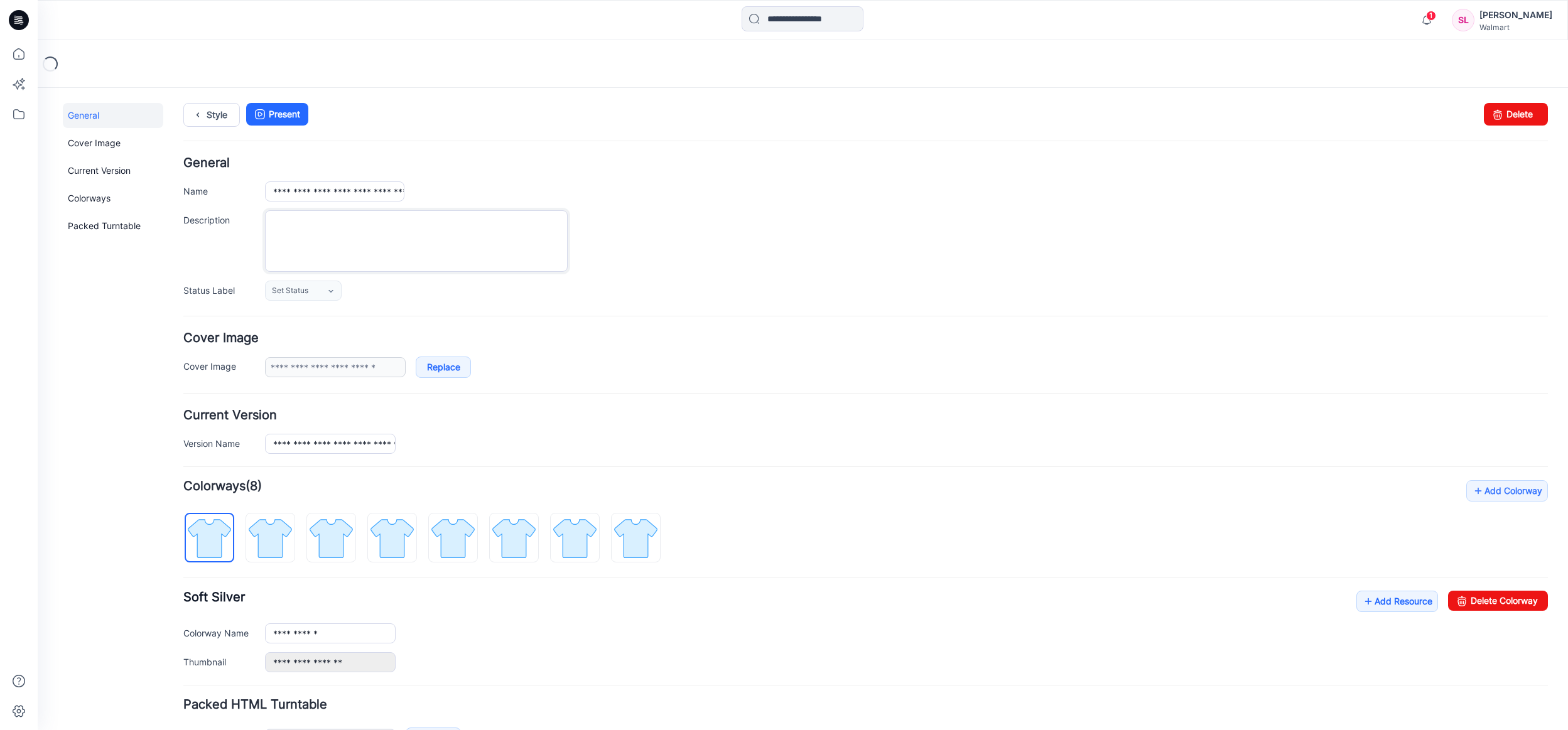
drag, startPoint x: 38, startPoint y: 88, endPoint x: 313, endPoint y: 228, distance: 308.6
click at [310, 229] on textarea "Description" at bounding box center [416, 241] width 302 height 62
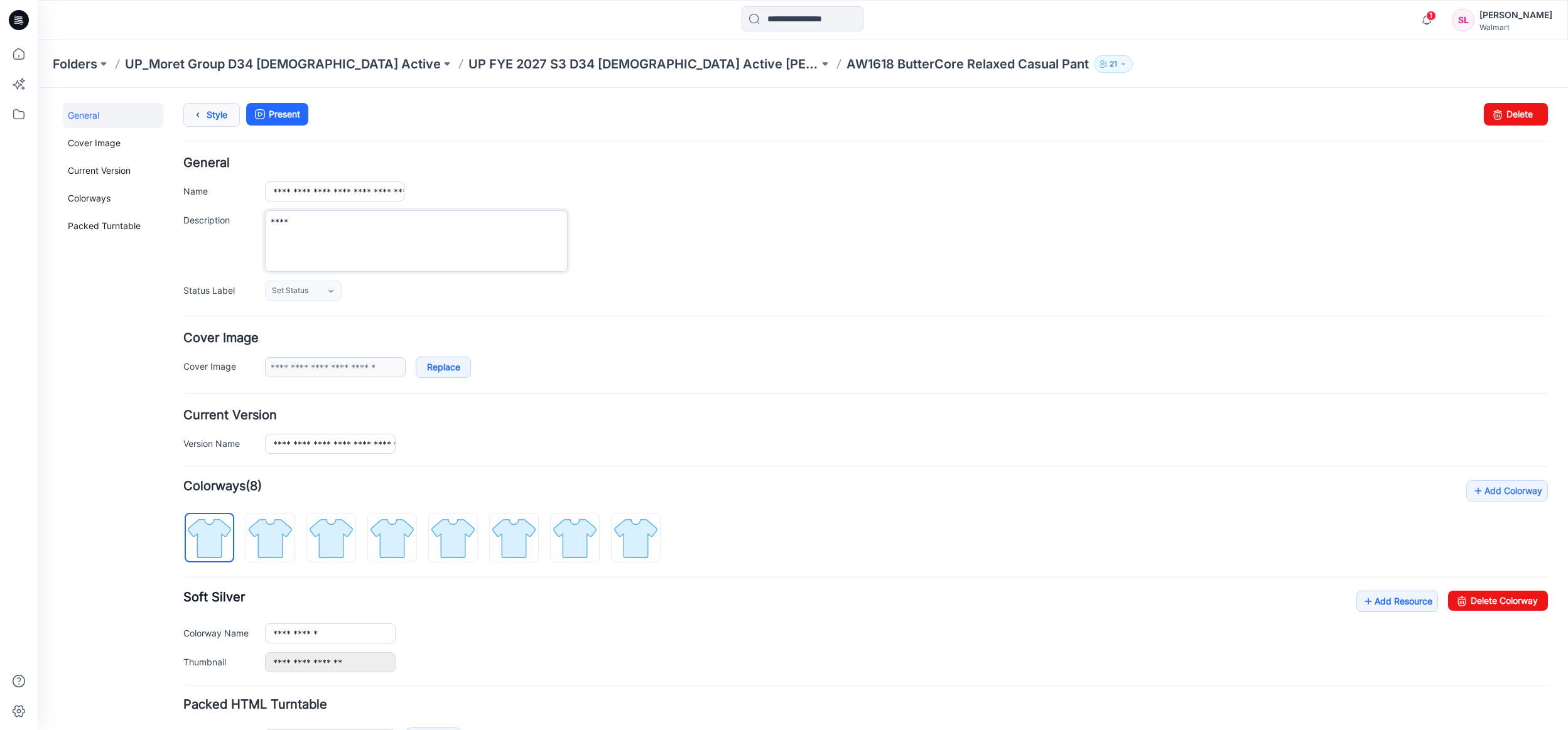
type textarea "****"
click at [221, 120] on link "Style" at bounding box center [211, 115] width 57 height 24
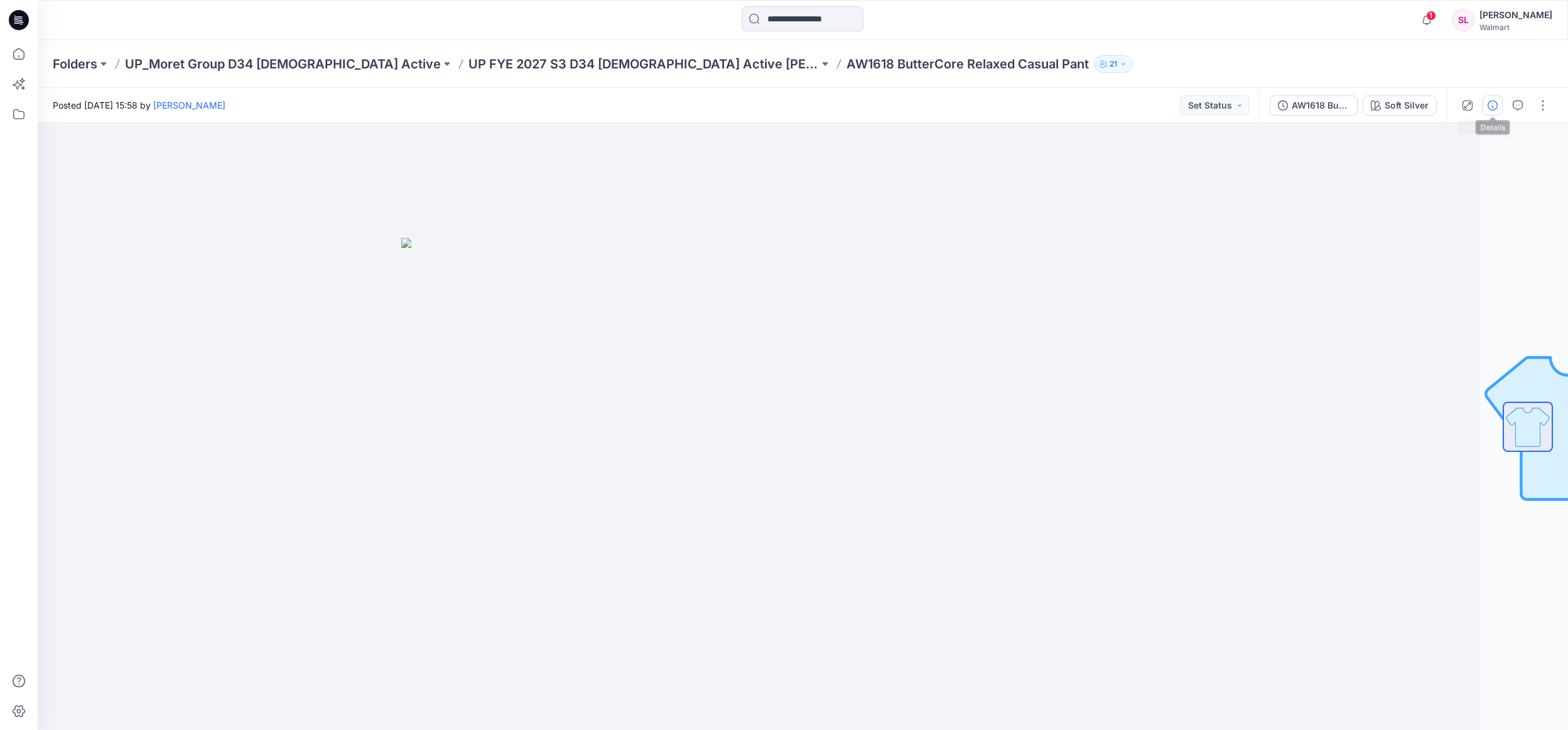
click at [1491, 107] on icon "button" at bounding box center [1492, 105] width 10 height 10
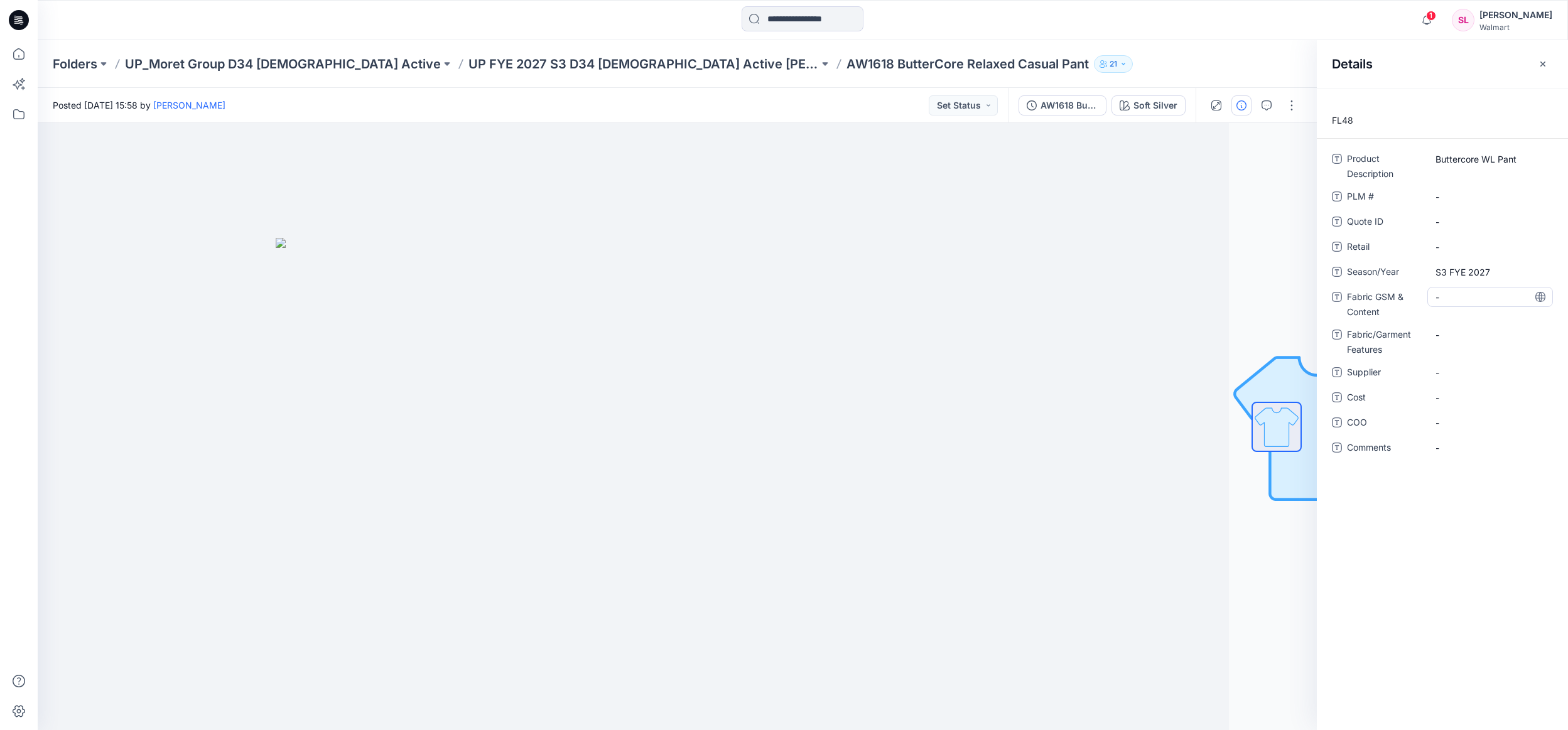
click at [1464, 301] on Content "-" at bounding box center [1489, 298] width 109 height 13
click at [601, 72] on p "UP FYE 2027 S3 D34 [DEMOGRAPHIC_DATA] Active [PERSON_NAME] Group" at bounding box center [644, 64] width 351 height 18
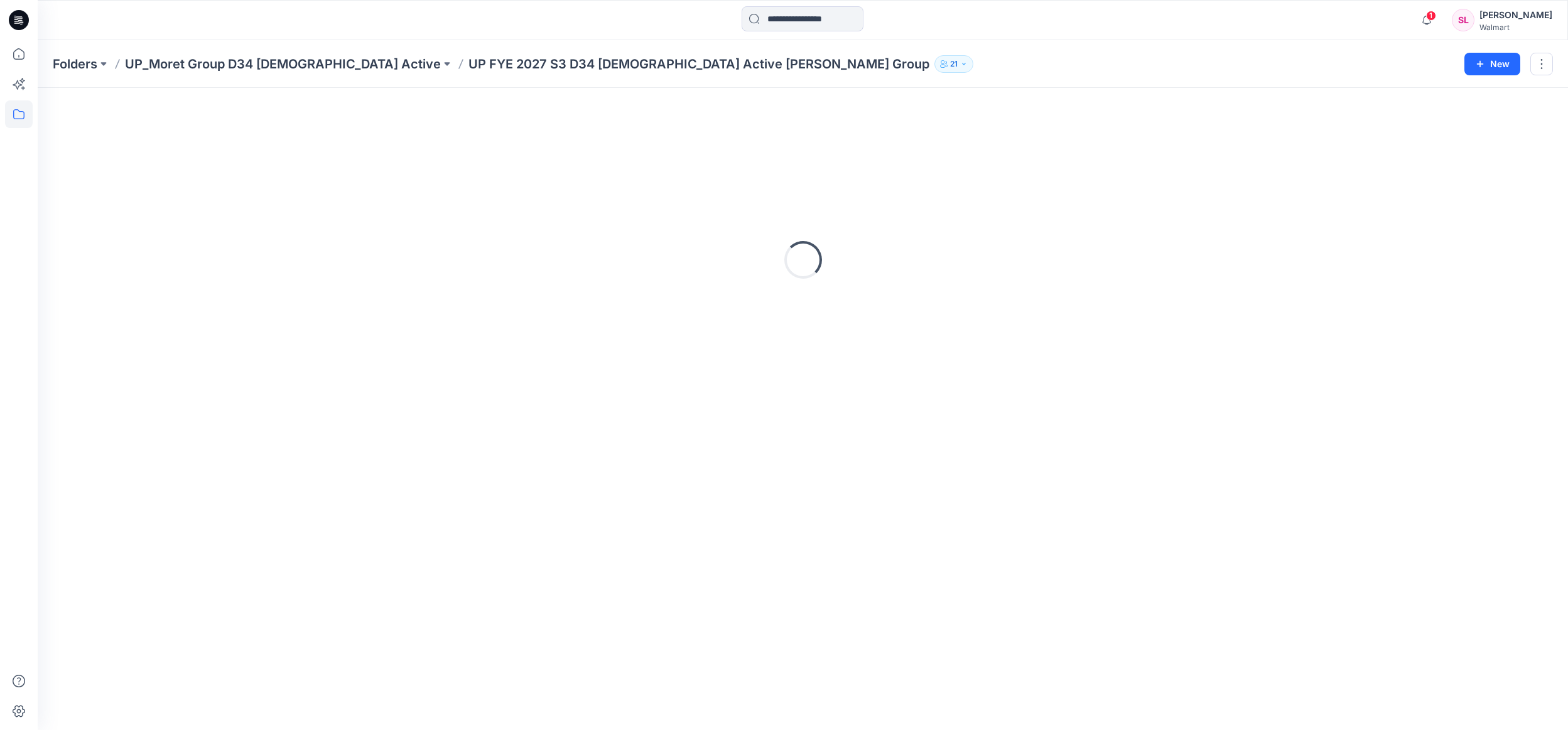
click at [604, 66] on p "UP FYE 2027 S3 D34 [DEMOGRAPHIC_DATA] Active [PERSON_NAME] Group" at bounding box center [699, 64] width 461 height 18
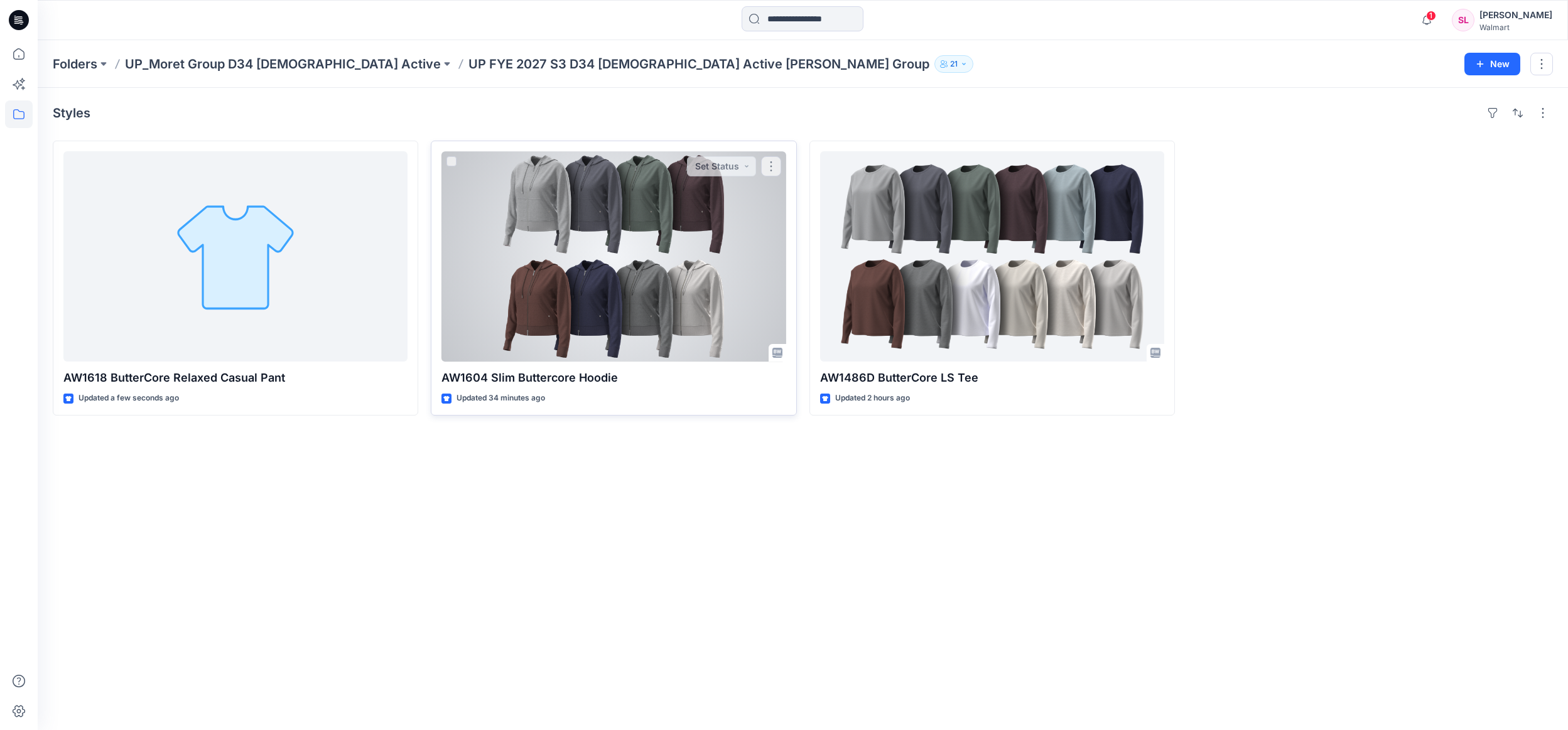
click at [615, 233] on div at bounding box center [613, 257] width 344 height 210
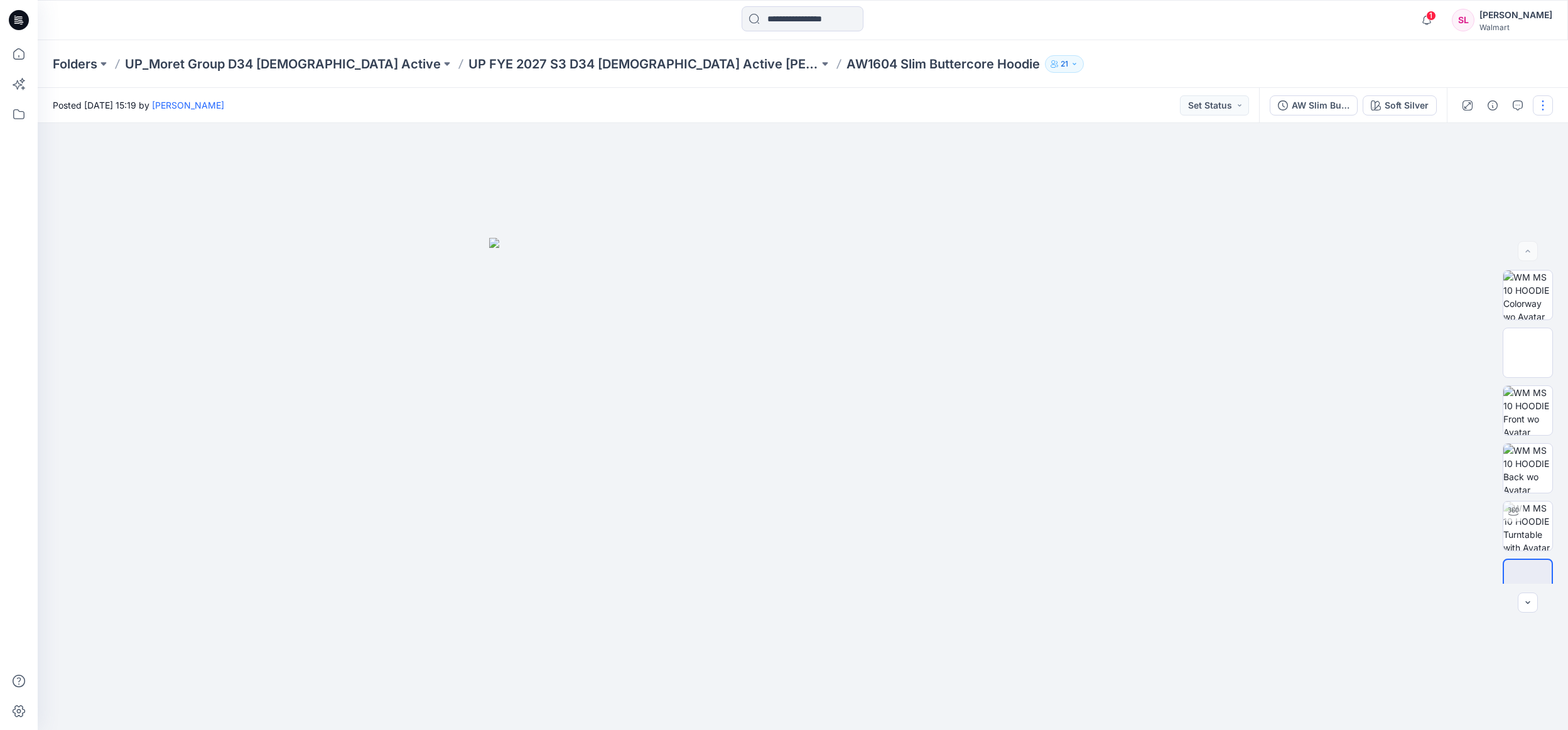
click at [1543, 106] on button "button" at bounding box center [1542, 105] width 20 height 20
click at [1492, 173] on button "Edit" at bounding box center [1490, 170] width 116 height 24
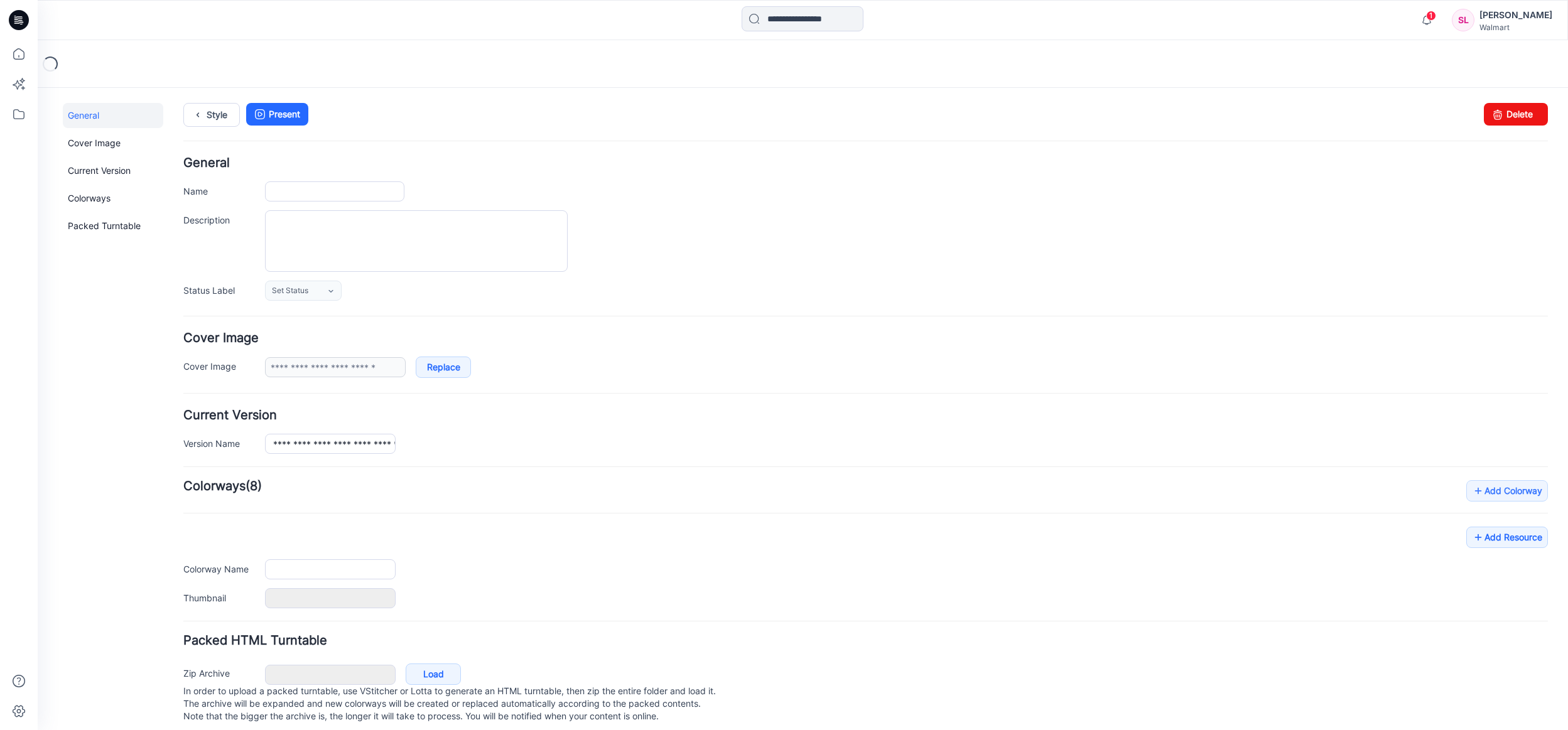
type input "**********"
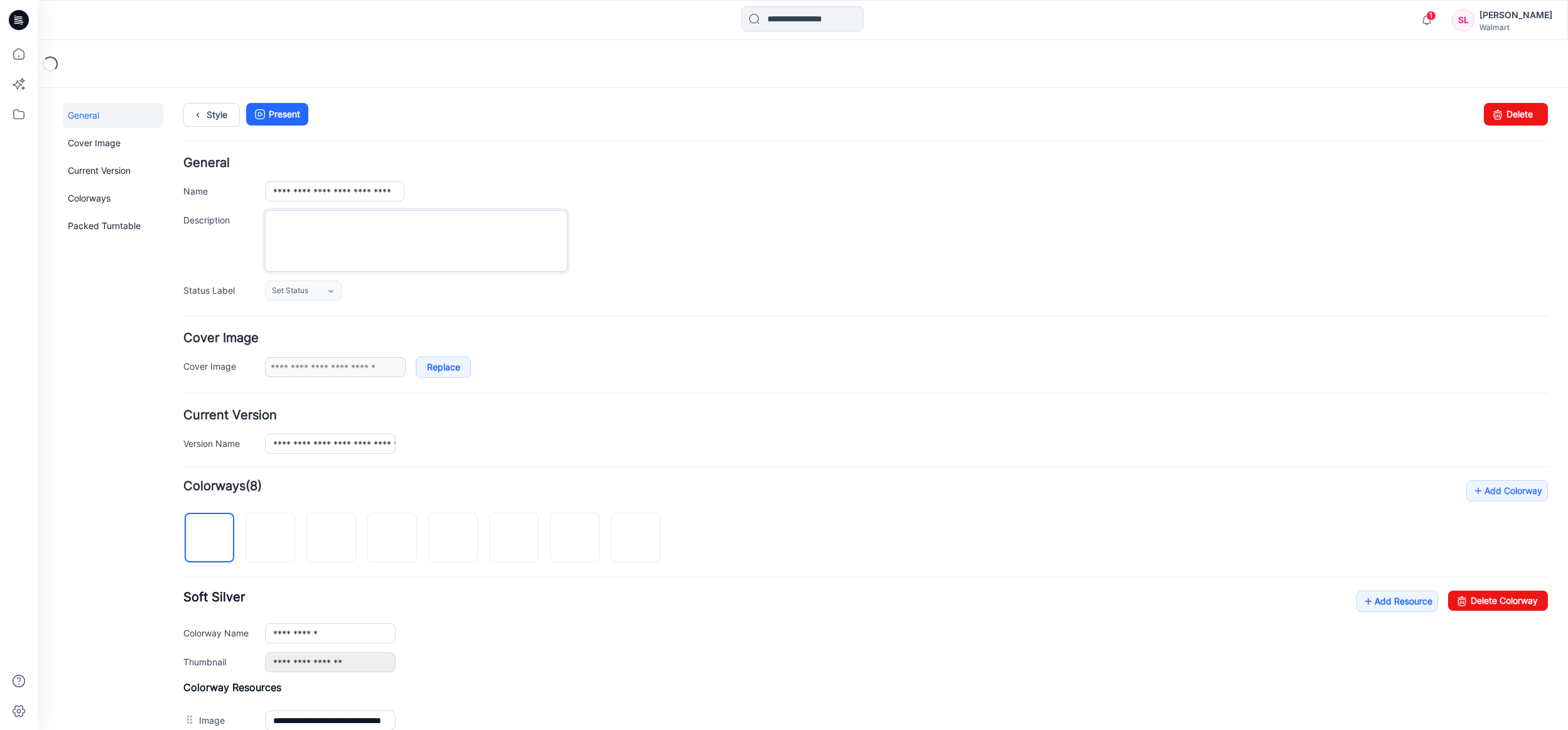
click at [412, 228] on textarea "Description" at bounding box center [416, 241] width 302 height 62
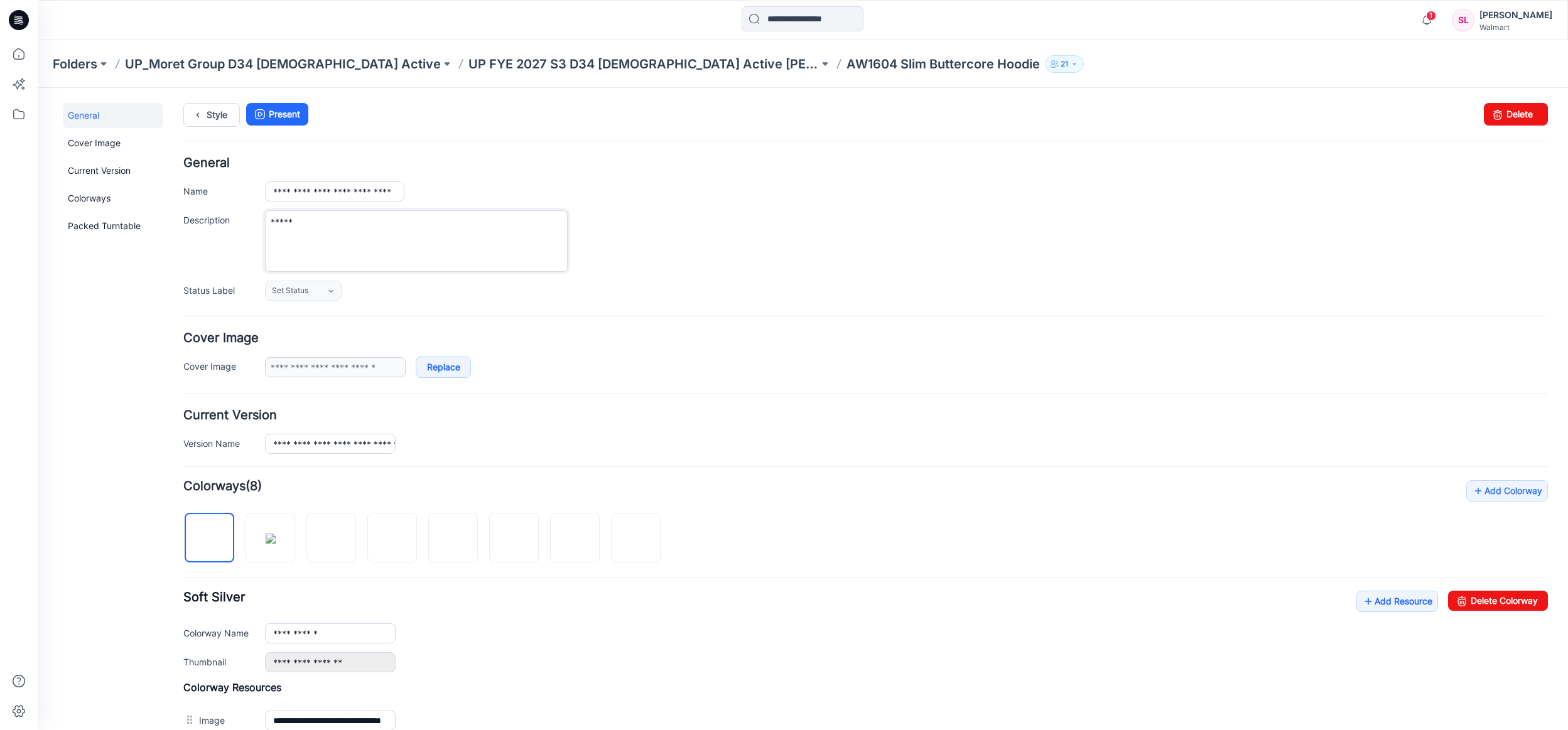
type textarea "******"
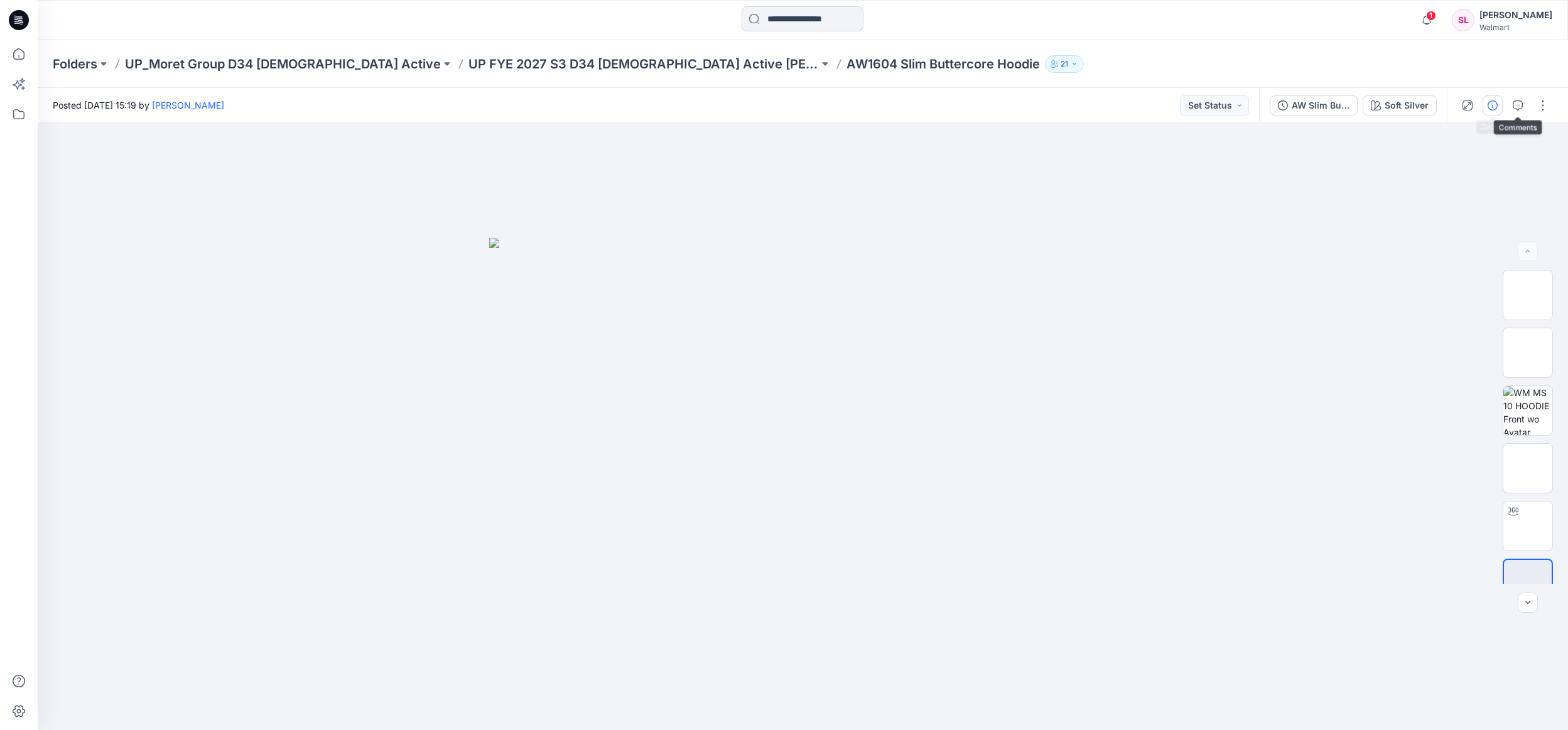
click at [1496, 103] on icon "button" at bounding box center [1492, 105] width 10 height 10
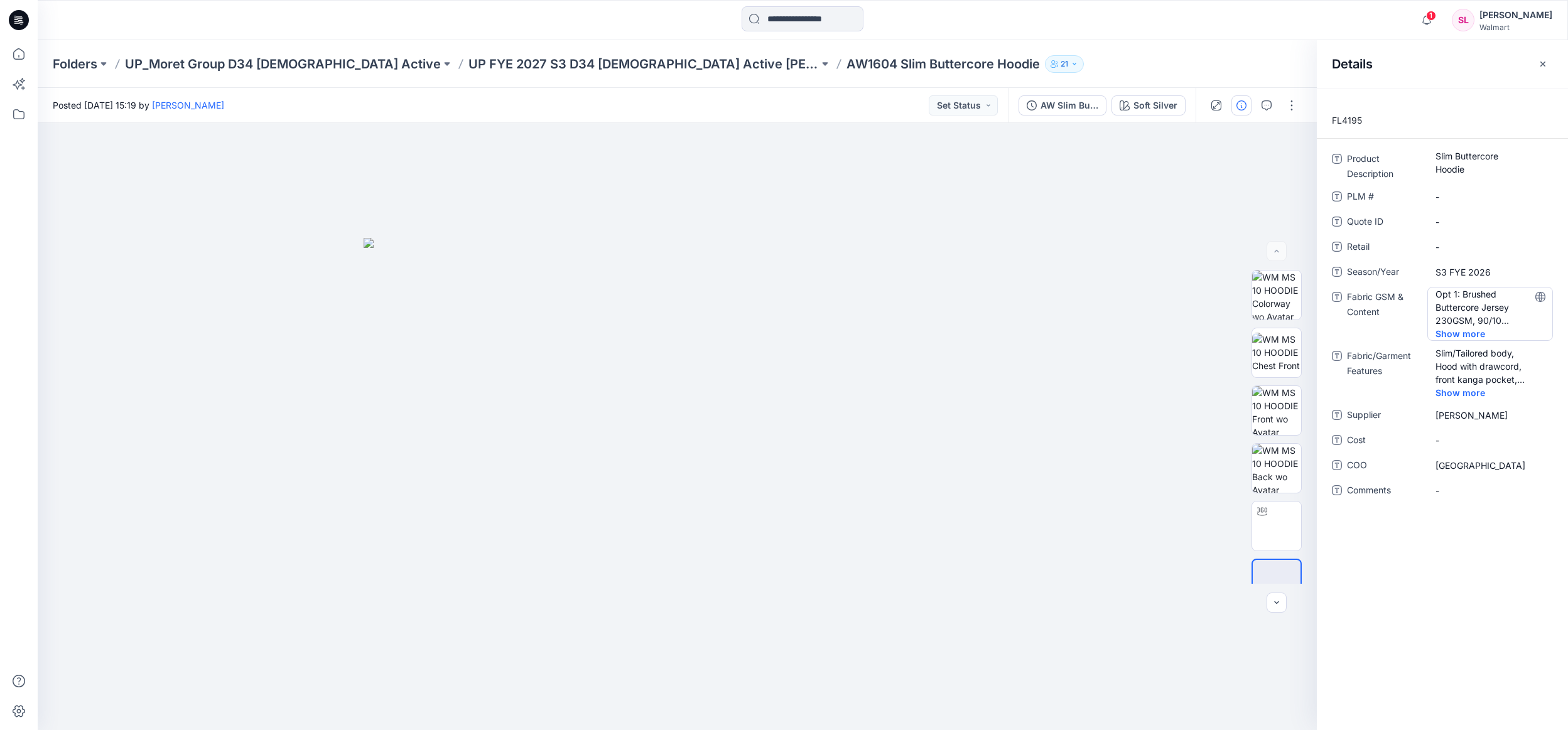
click at [1489, 304] on Content "Opt 1: Brushed Buttercore Jersey 230GSM, 90/10 Recycled Poly/Span Opt 2: Butter…" at bounding box center [1489, 307] width 109 height 40
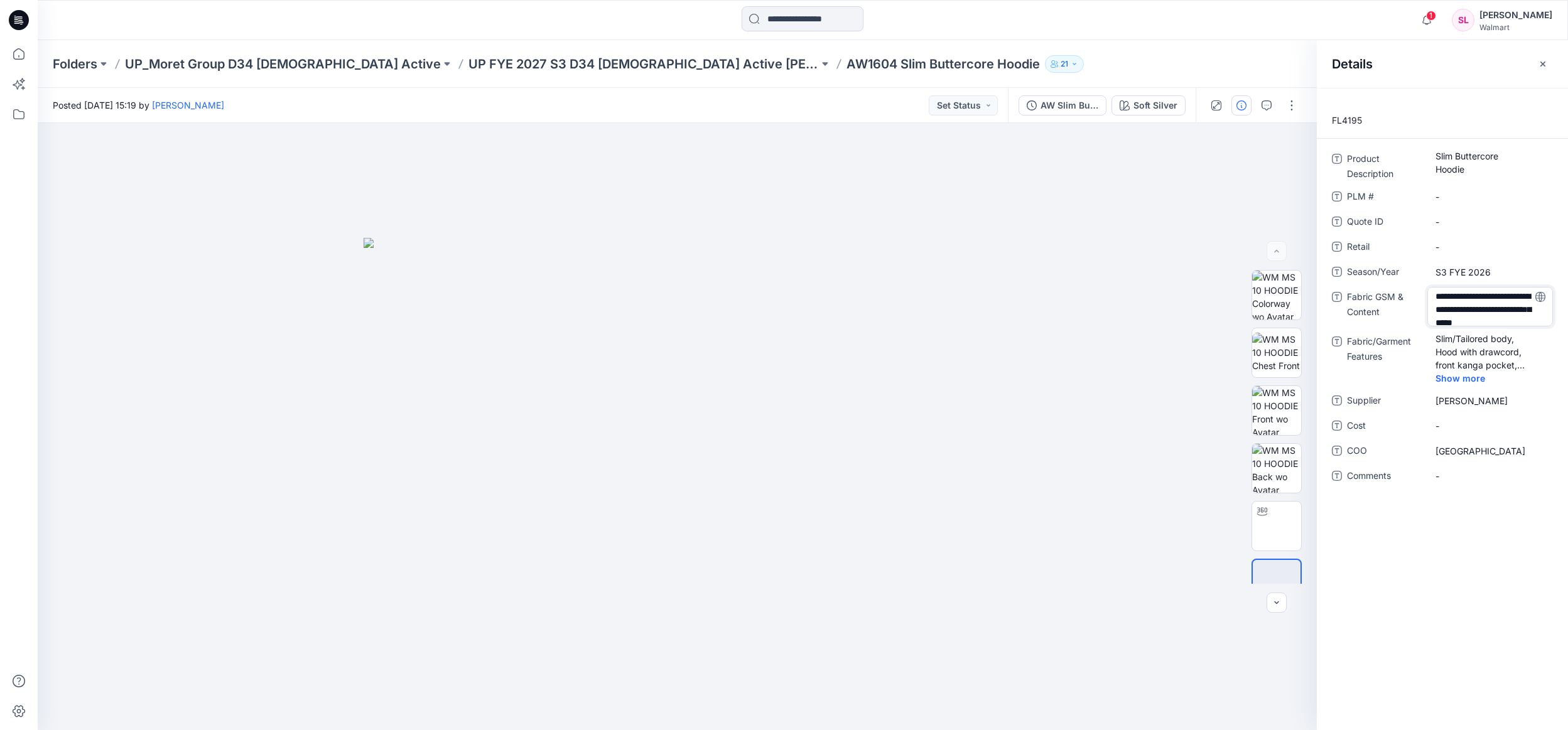
scroll to position [69, 0]
click at [468, 66] on p "UP FYE 2027 S3 D34 Ladies Active Moret Group" at bounding box center [644, 64] width 351 height 18
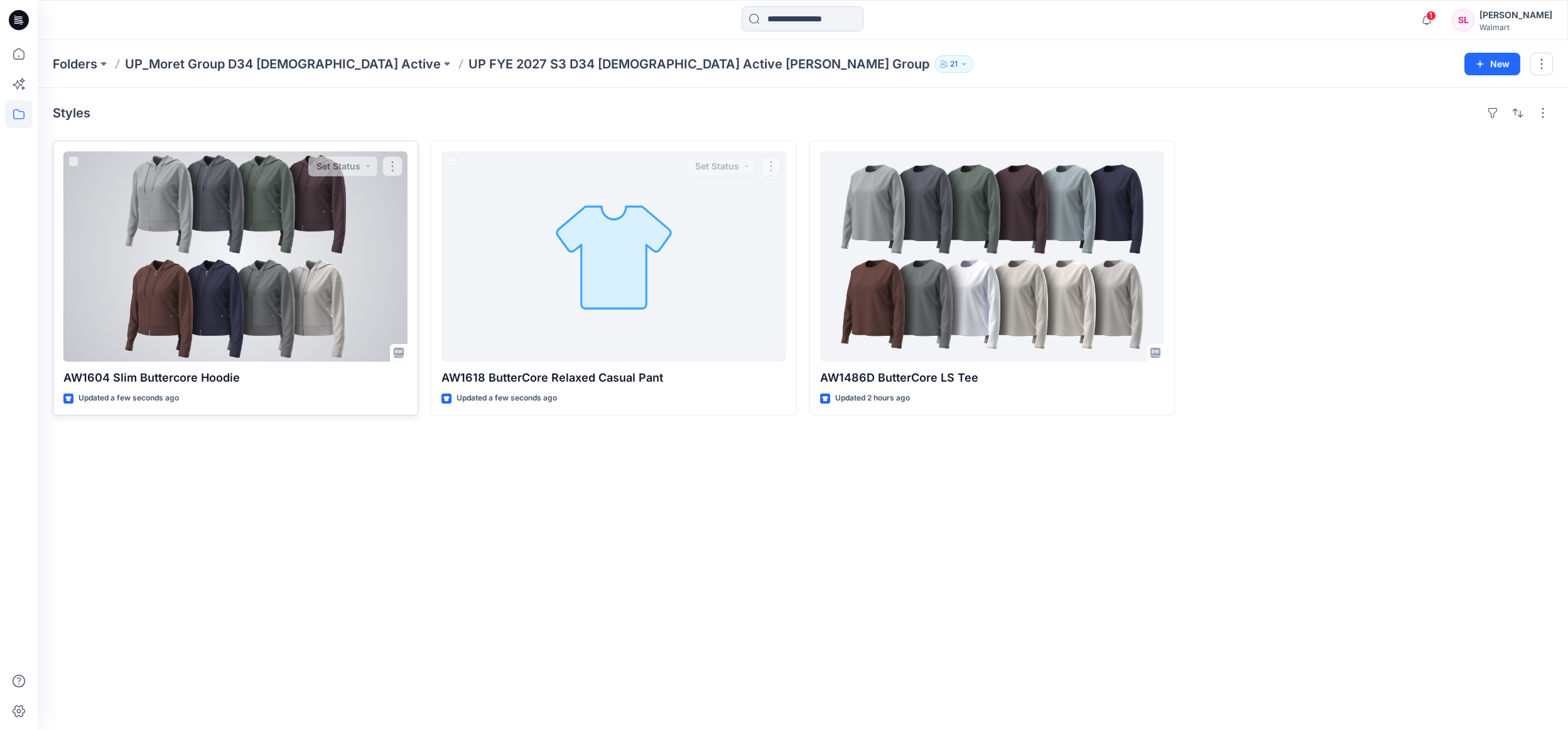
click at [302, 228] on div at bounding box center [235, 257] width 344 height 210
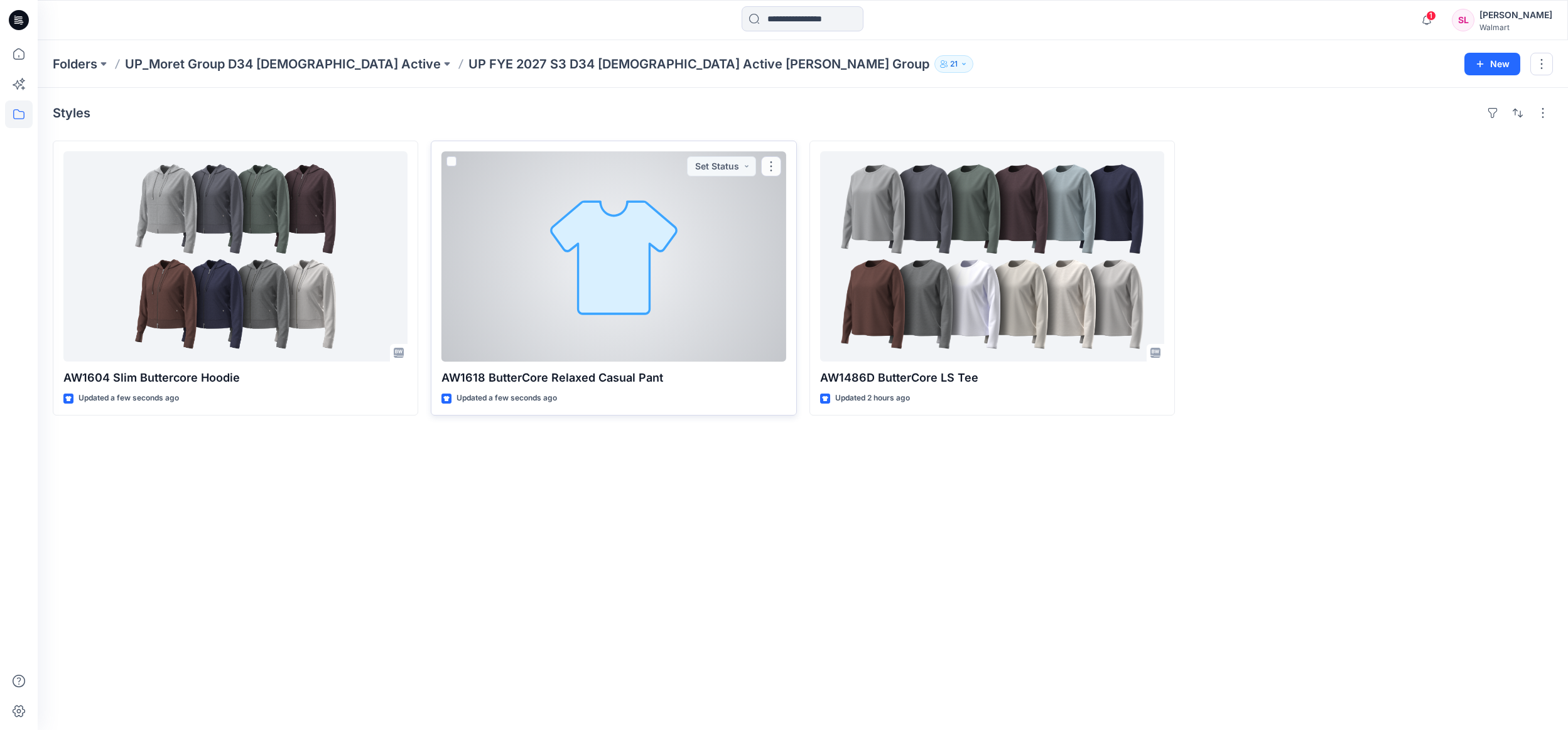
click at [659, 229] on div at bounding box center [613, 257] width 344 height 210
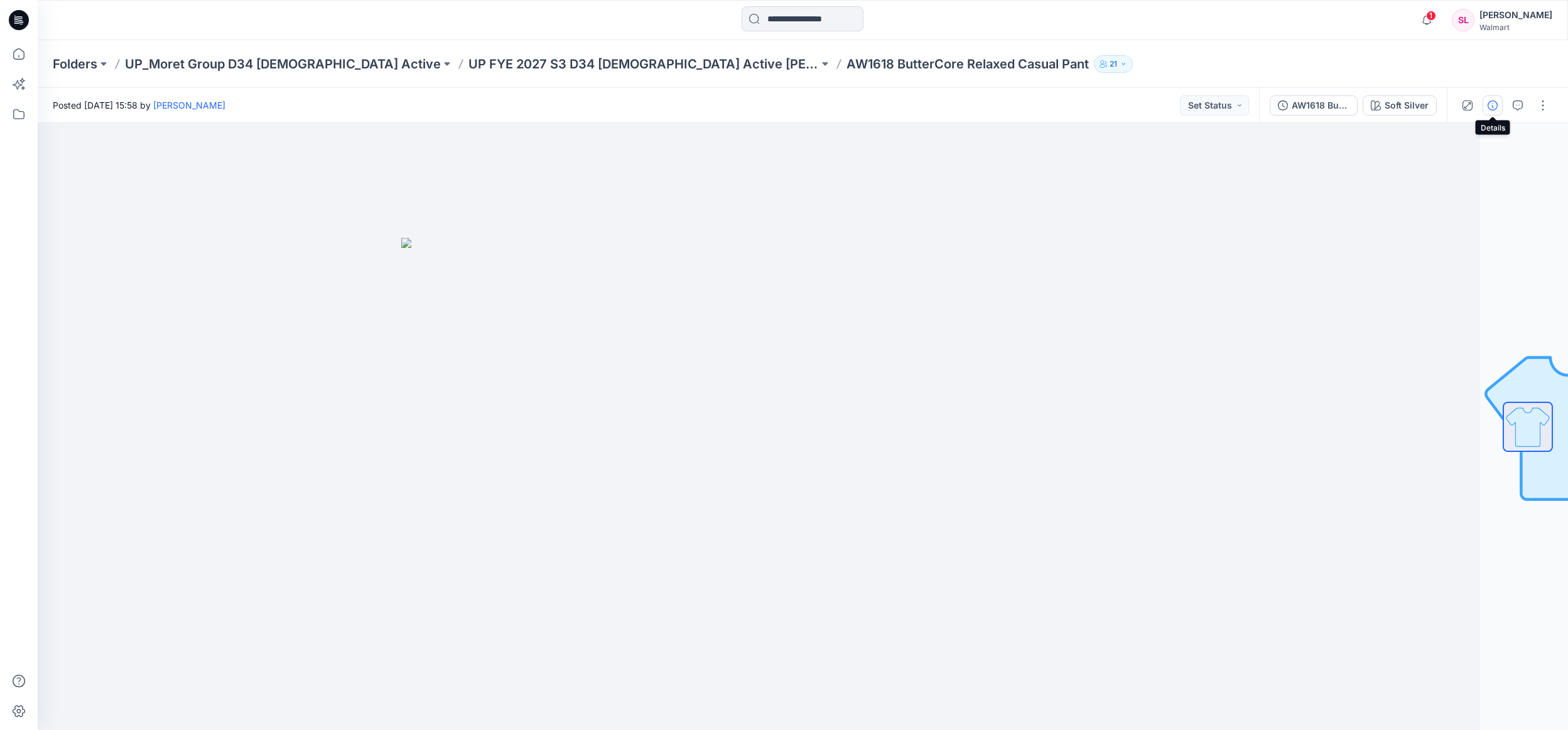
click at [1486, 105] on button "button" at bounding box center [1492, 105] width 20 height 20
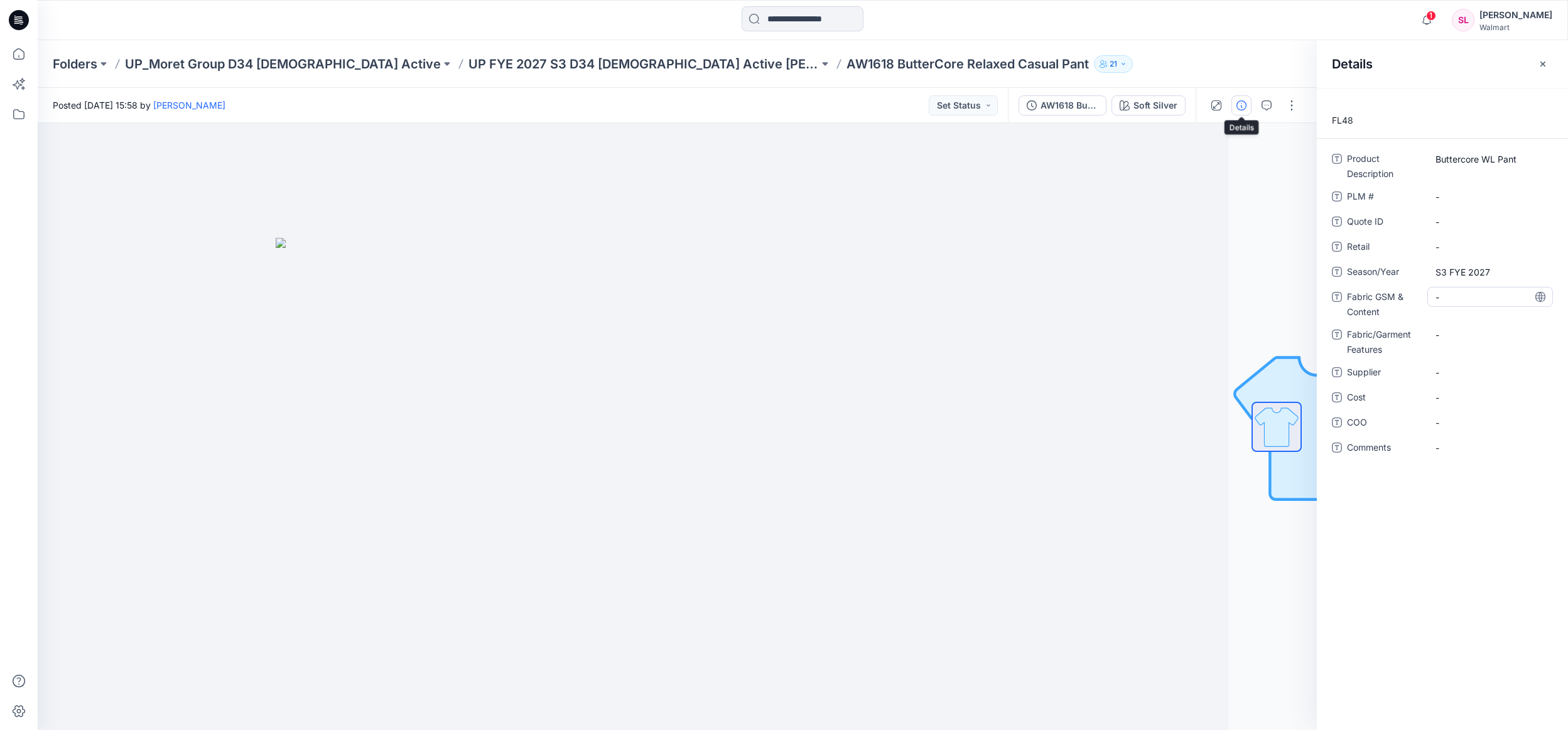
click at [1485, 299] on Content "-" at bounding box center [1489, 298] width 109 height 13
type textarea "**********"
click at [1493, 372] on span "-" at bounding box center [1489, 373] width 109 height 13
click at [1460, 353] on Features "-" at bounding box center [1489, 356] width 109 height 13
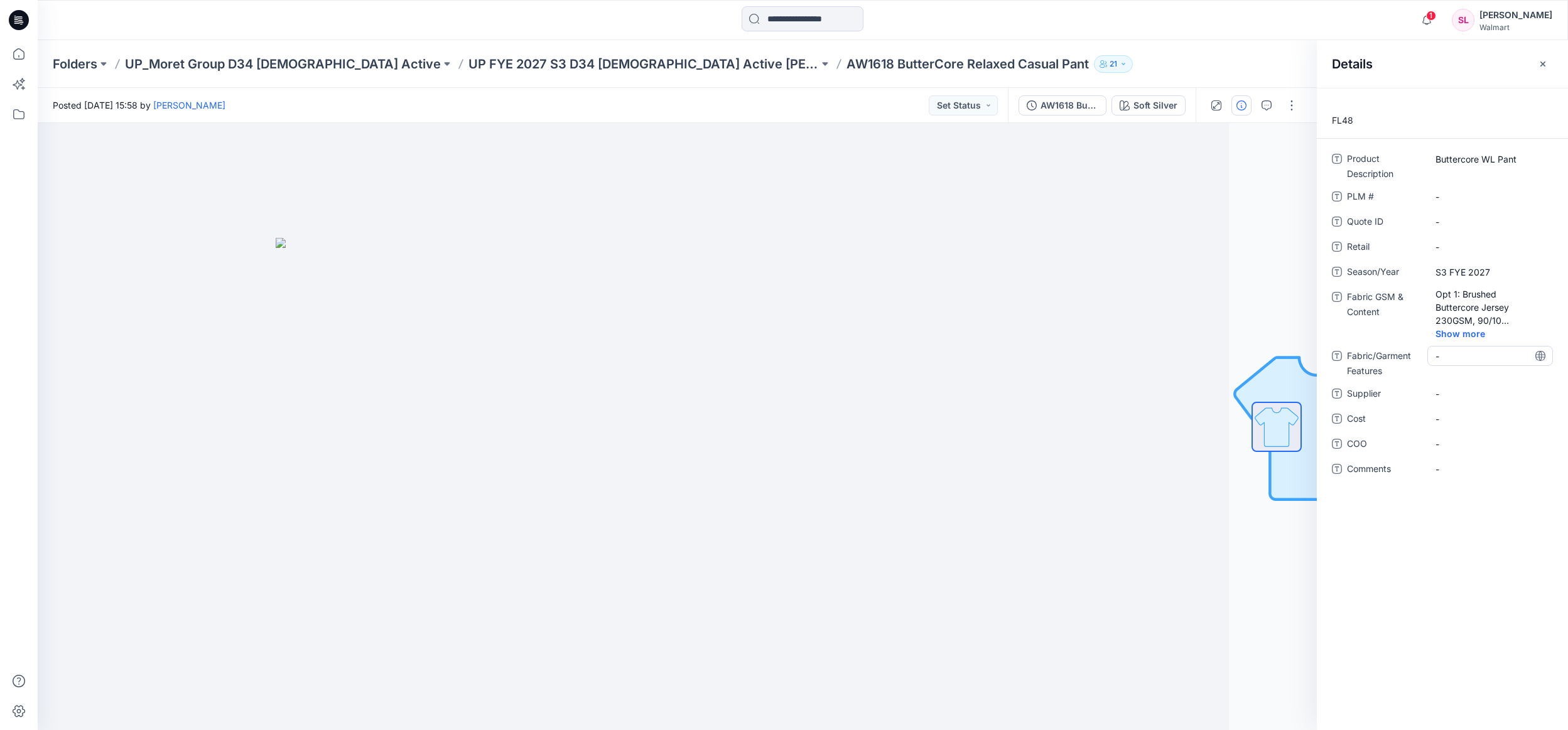
click at [1486, 362] on Features "-" at bounding box center [1489, 356] width 109 height 13
drag, startPoint x: 1509, startPoint y: 565, endPoint x: 1466, endPoint y: 403, distance: 167.6
click at [1509, 563] on div "FL48 Product Description Buttercore WL Pant PLM # - Quote ID - Retail - Season/…" at bounding box center [1442, 410] width 251 height 643
click at [1467, 407] on span "-" at bounding box center [1489, 402] width 109 height 13
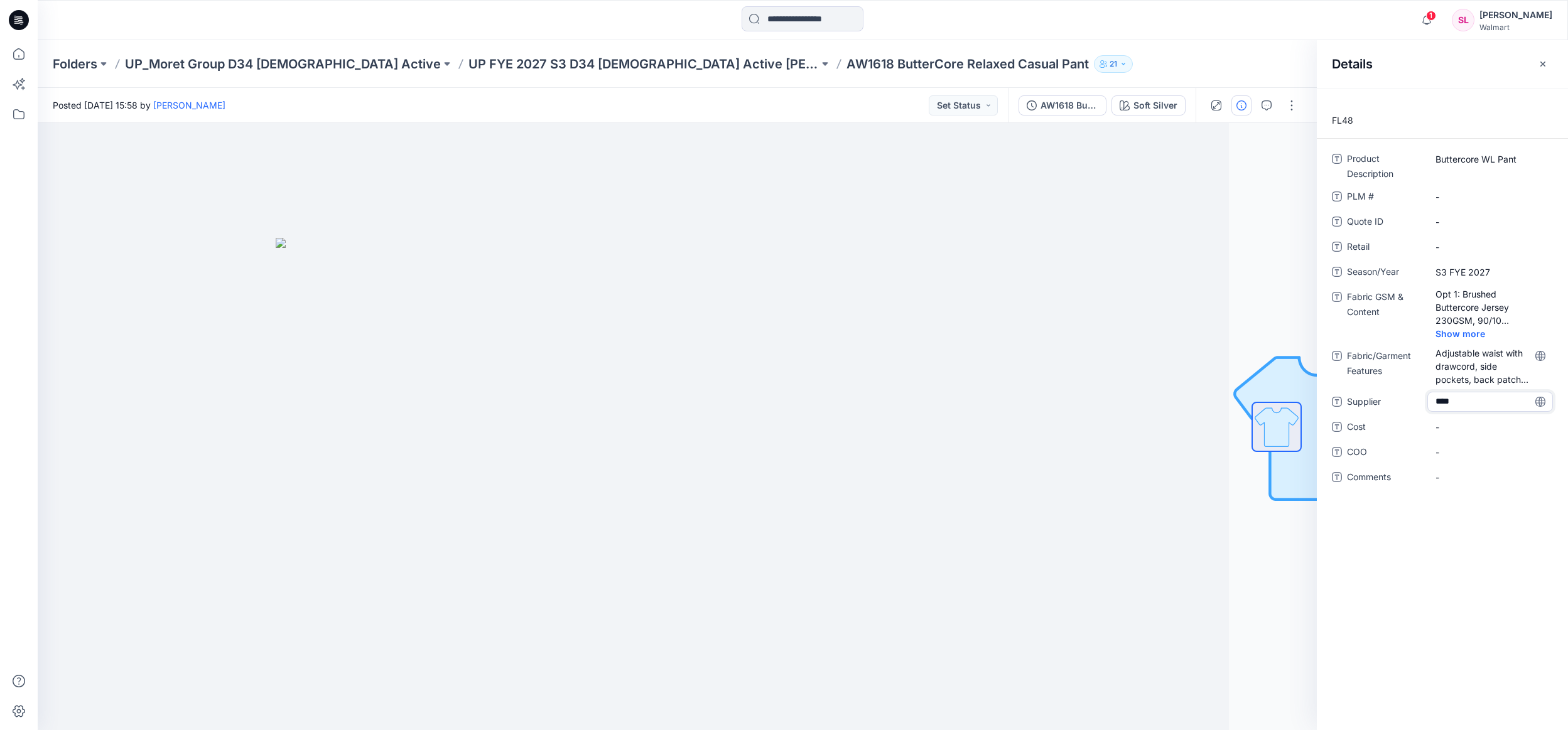
type textarea "*****"
click at [1447, 453] on span "-" at bounding box center [1489, 452] width 109 height 13
type textarea "********"
click at [1474, 600] on div "FL48 Product Description Buttercore WL Pant PLM # - Quote ID - Retail - Season/…" at bounding box center [1442, 410] width 251 height 643
click at [608, 71] on p "UP FYE 2027 S3 D34 [DEMOGRAPHIC_DATA] Active [PERSON_NAME] Group" at bounding box center [644, 64] width 351 height 18
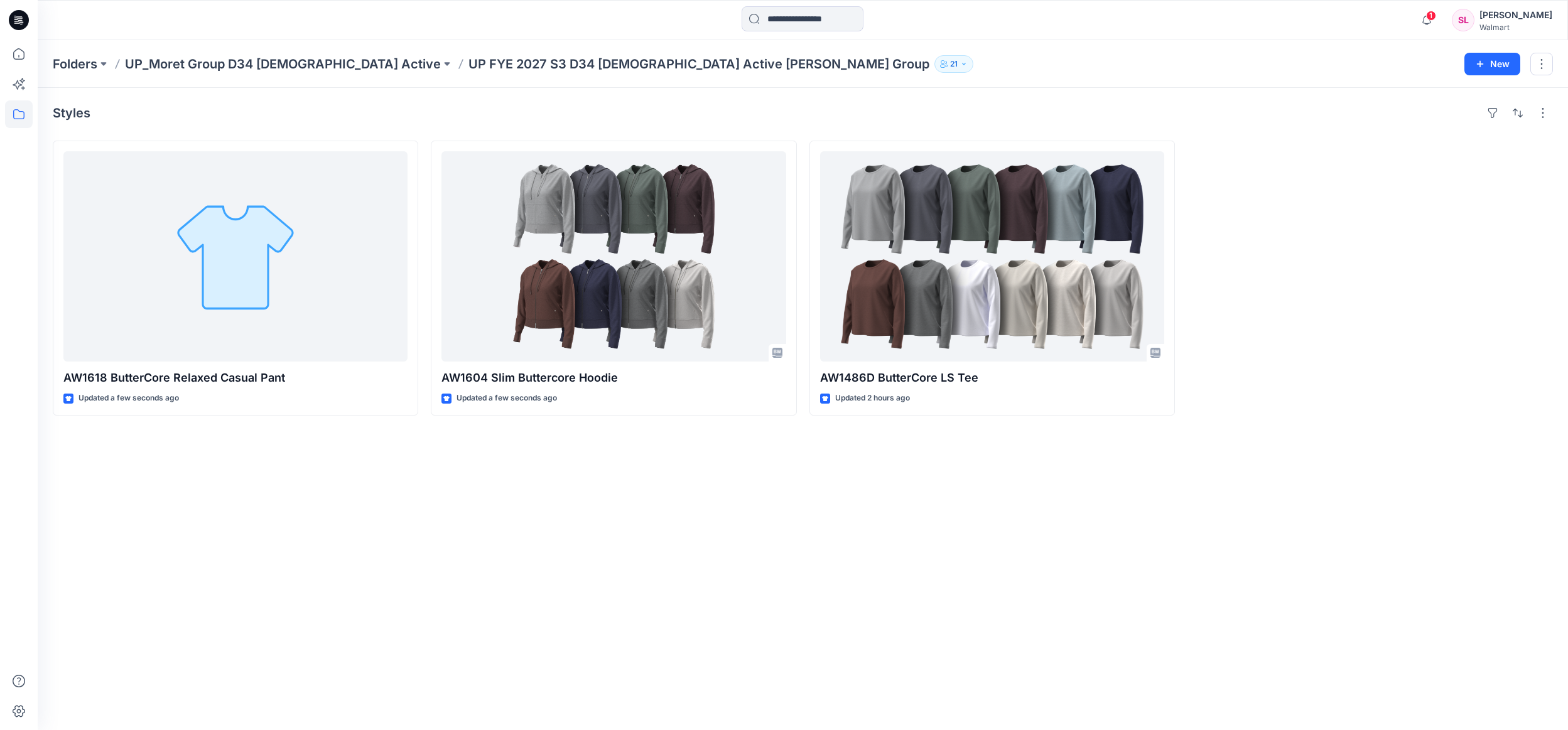
click at [517, 61] on p "UP FYE 2027 S3 D34 [DEMOGRAPHIC_DATA] Active [PERSON_NAME] Group" at bounding box center [699, 64] width 461 height 18
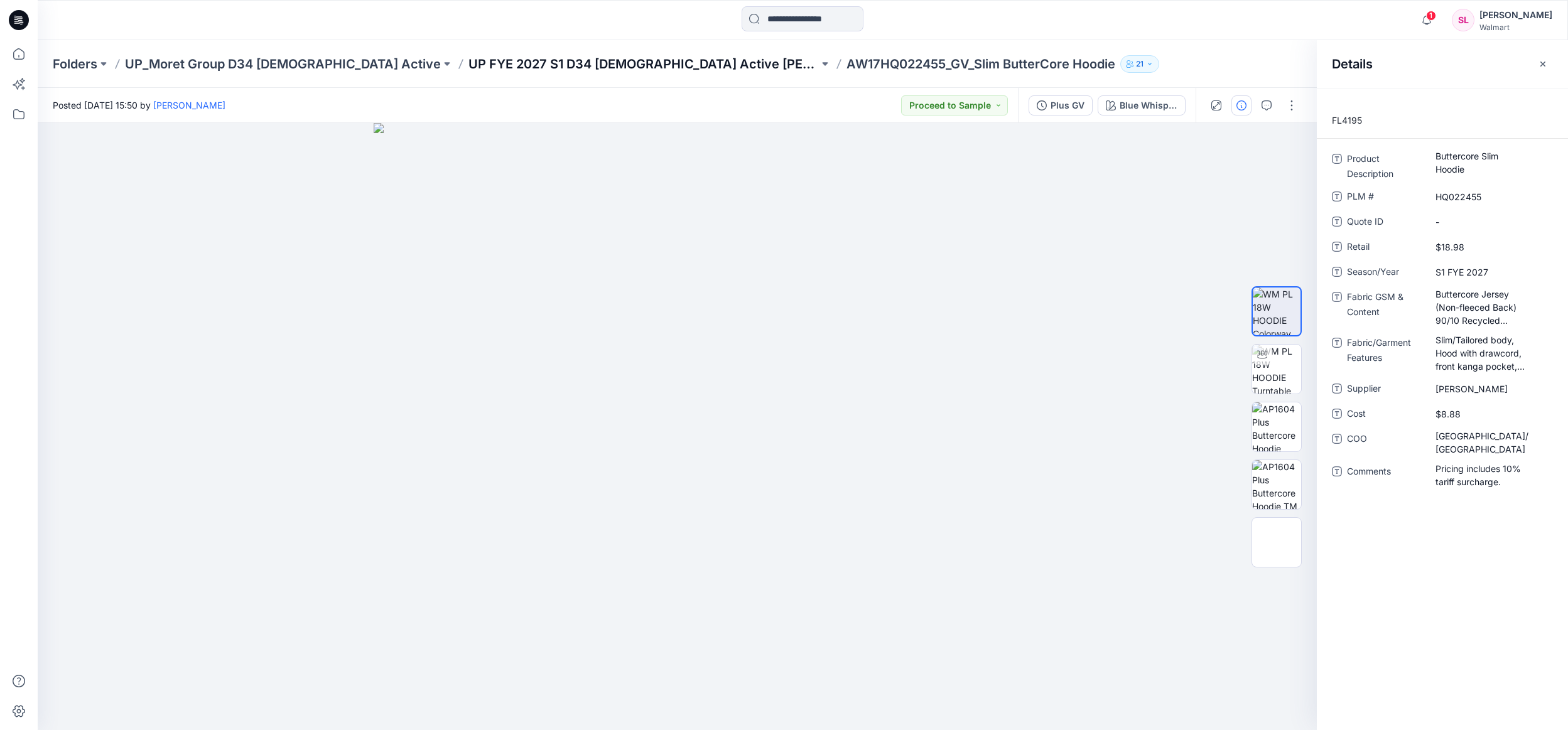
click at [561, 66] on p "UP FYE 2027 S1 D34 [DEMOGRAPHIC_DATA] Active [PERSON_NAME]" at bounding box center [644, 64] width 351 height 18
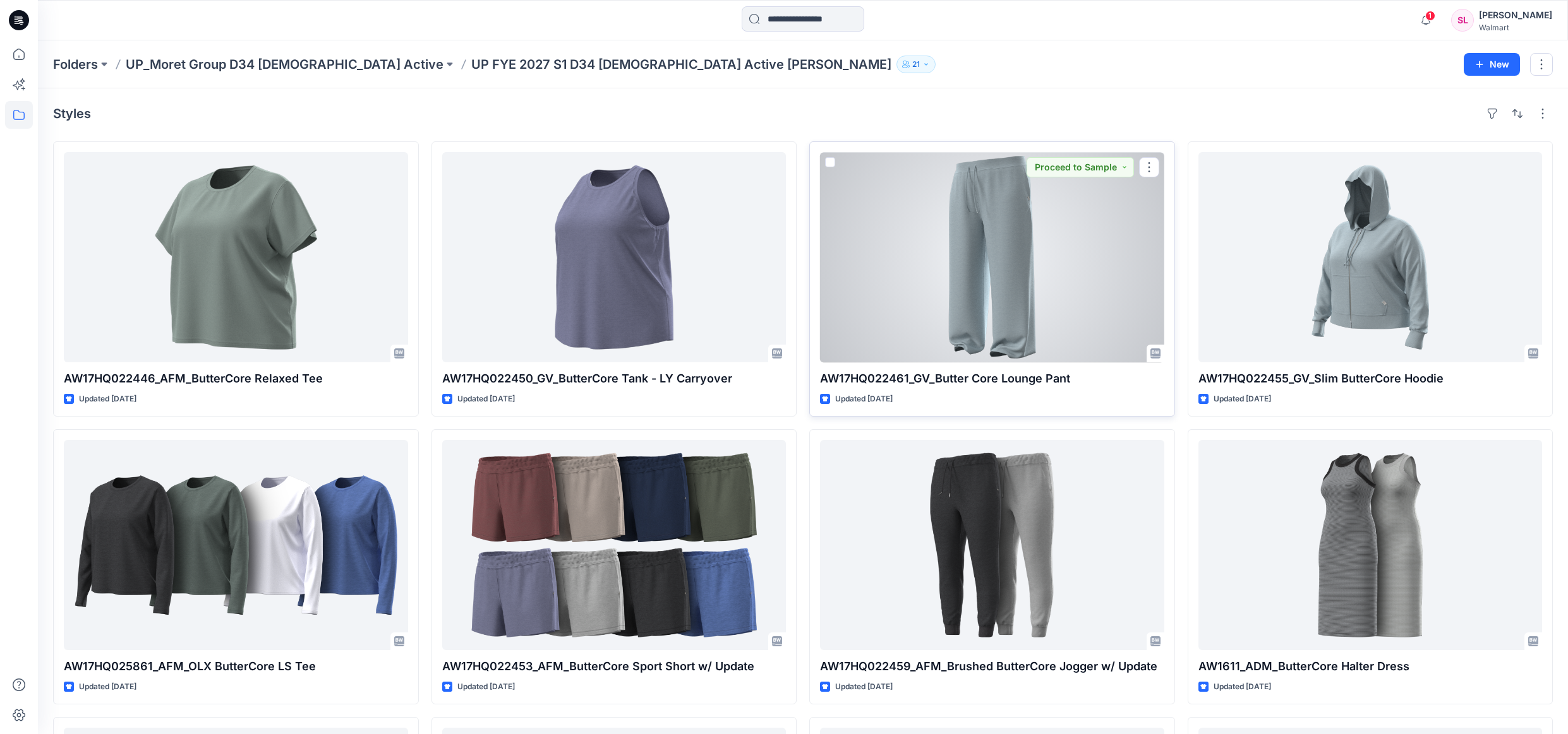
click at [911, 221] on div at bounding box center [992, 257] width 344 height 211
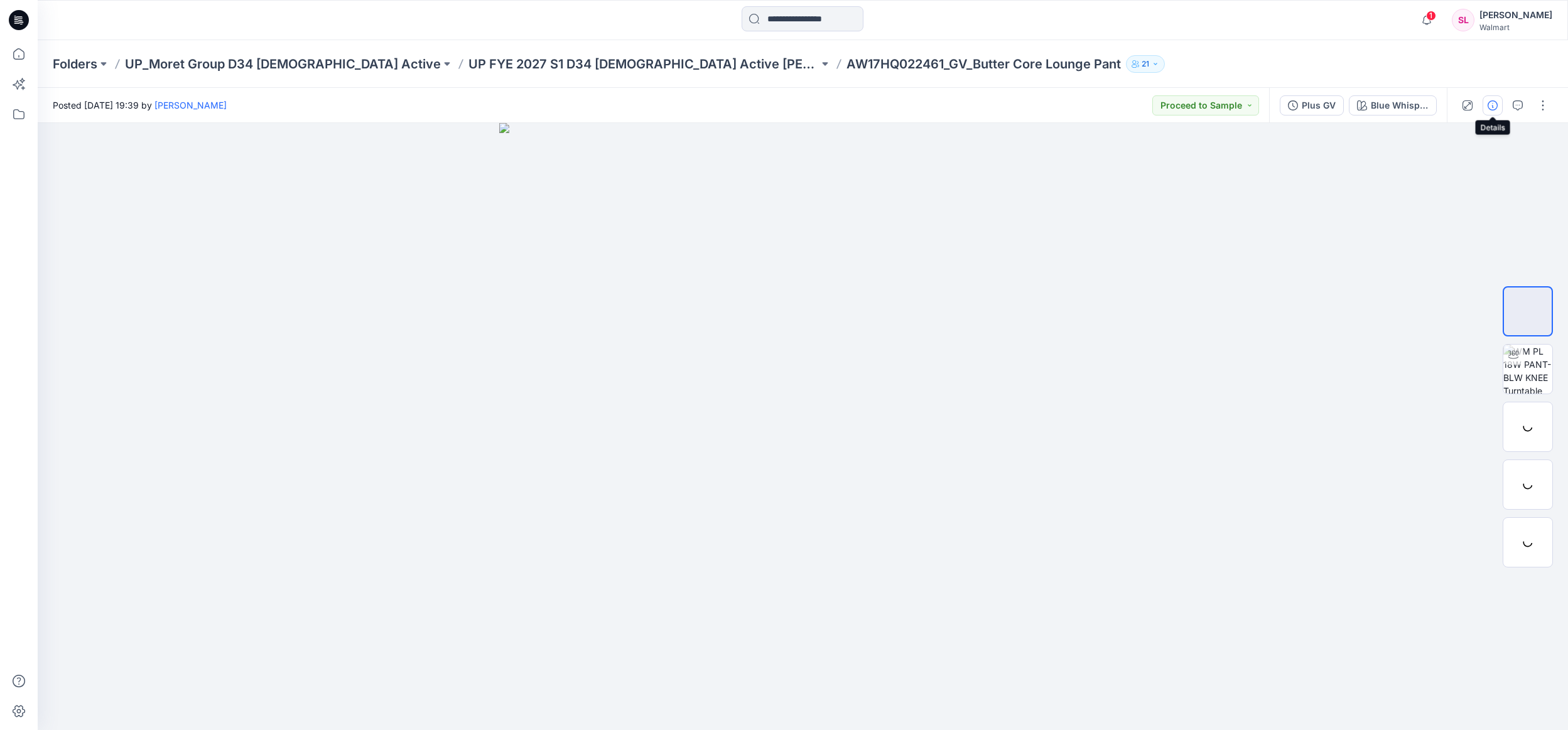
click at [1491, 103] on icon "button" at bounding box center [1492, 105] width 10 height 10
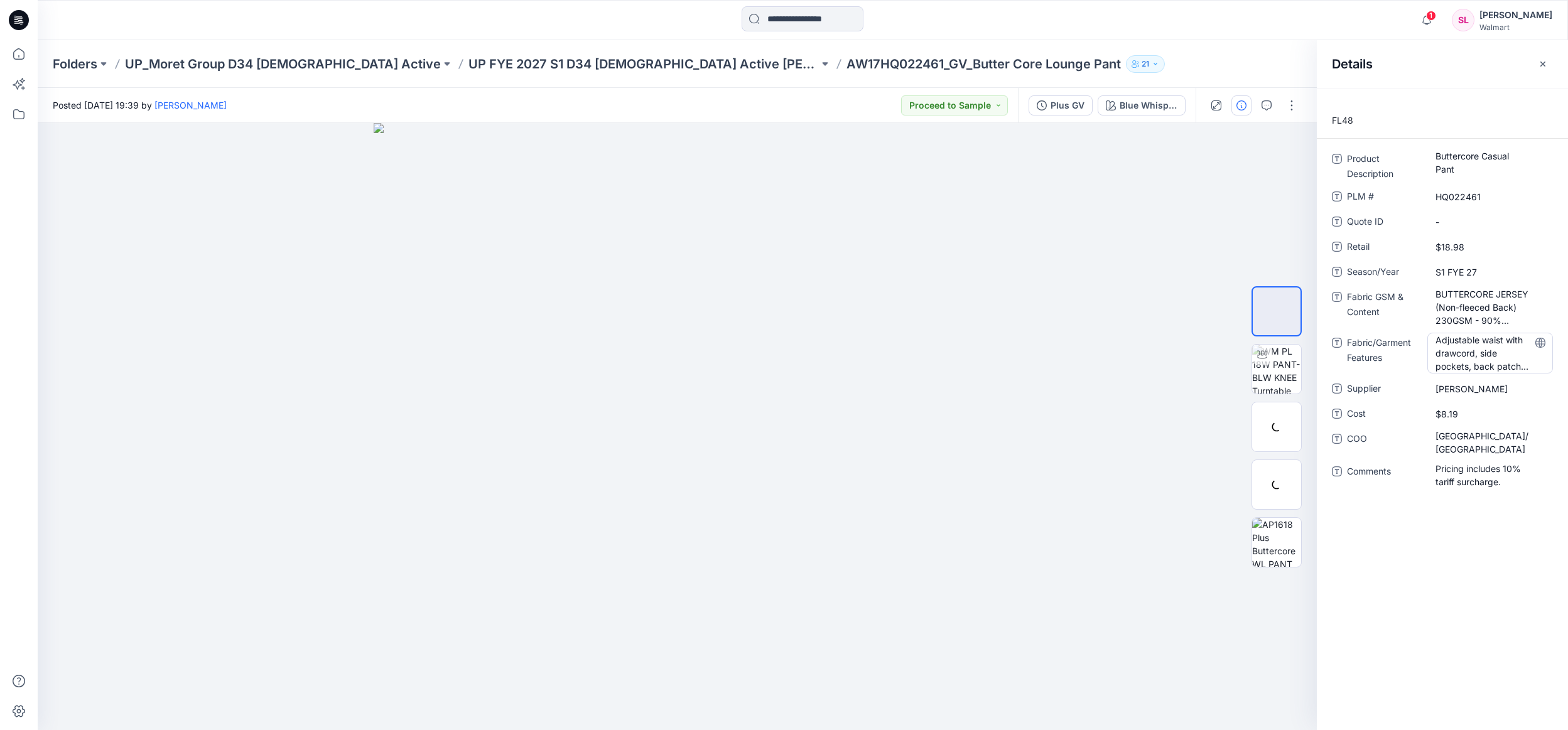
click at [1487, 358] on Features "Adjustable waist with drawcord, side pockets, back patch pocket, wide leg, full…" at bounding box center [1489, 354] width 109 height 40
